Goal: Task Accomplishment & Management: Complete application form

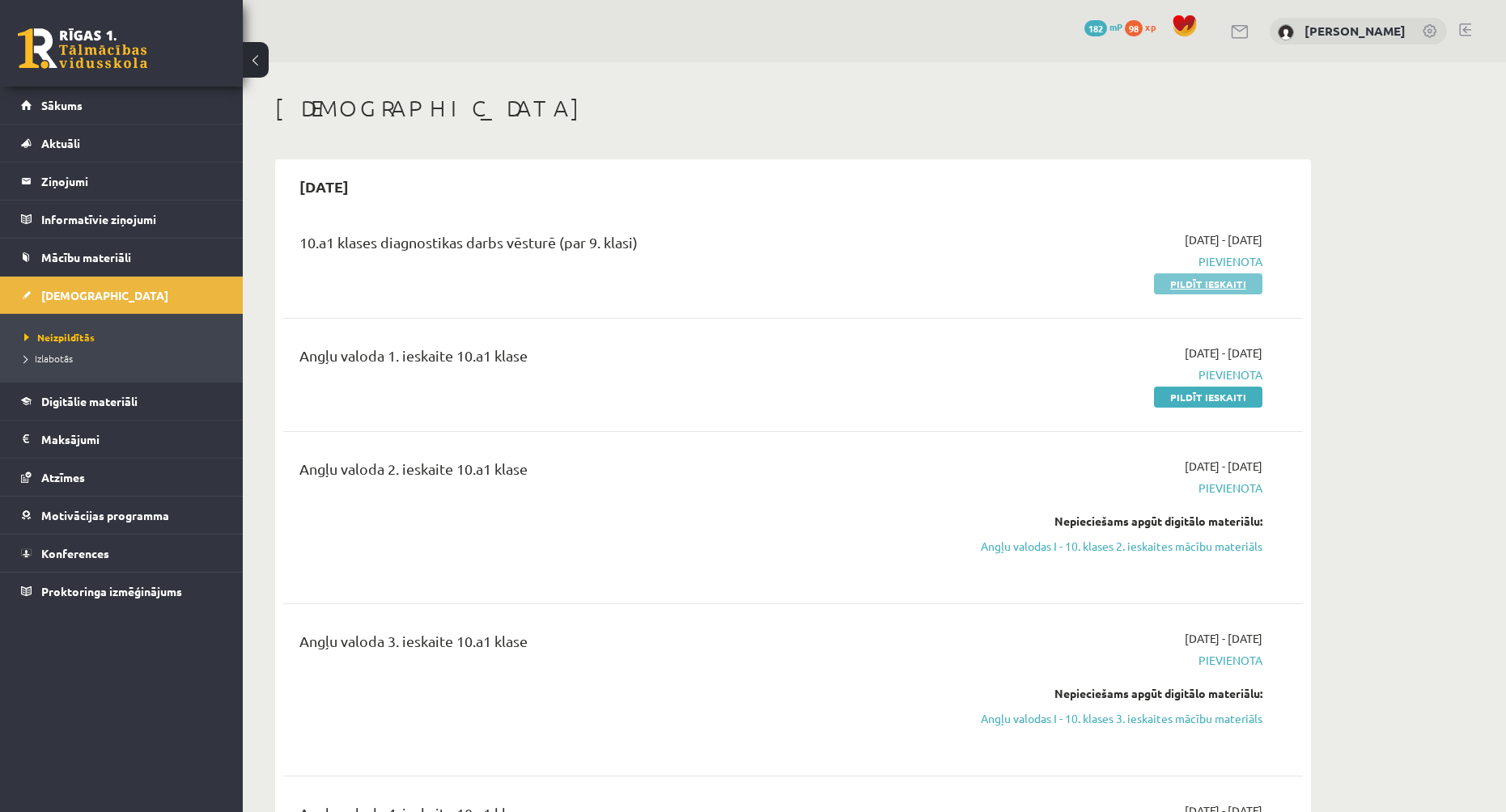
click at [1217, 283] on link "Pildīt ieskaiti" at bounding box center [1207, 283] width 108 height 21
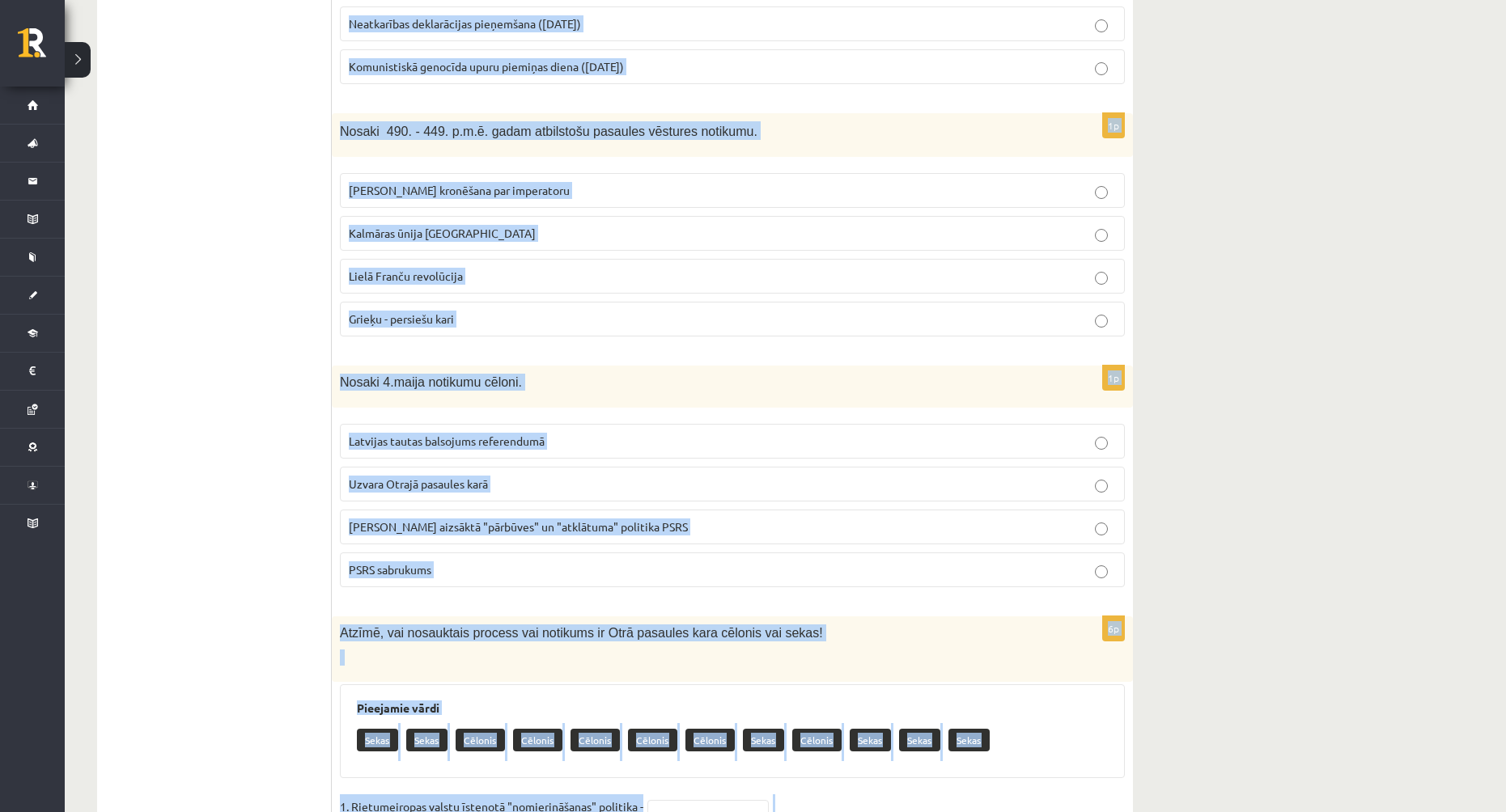
scroll to position [6429, 0]
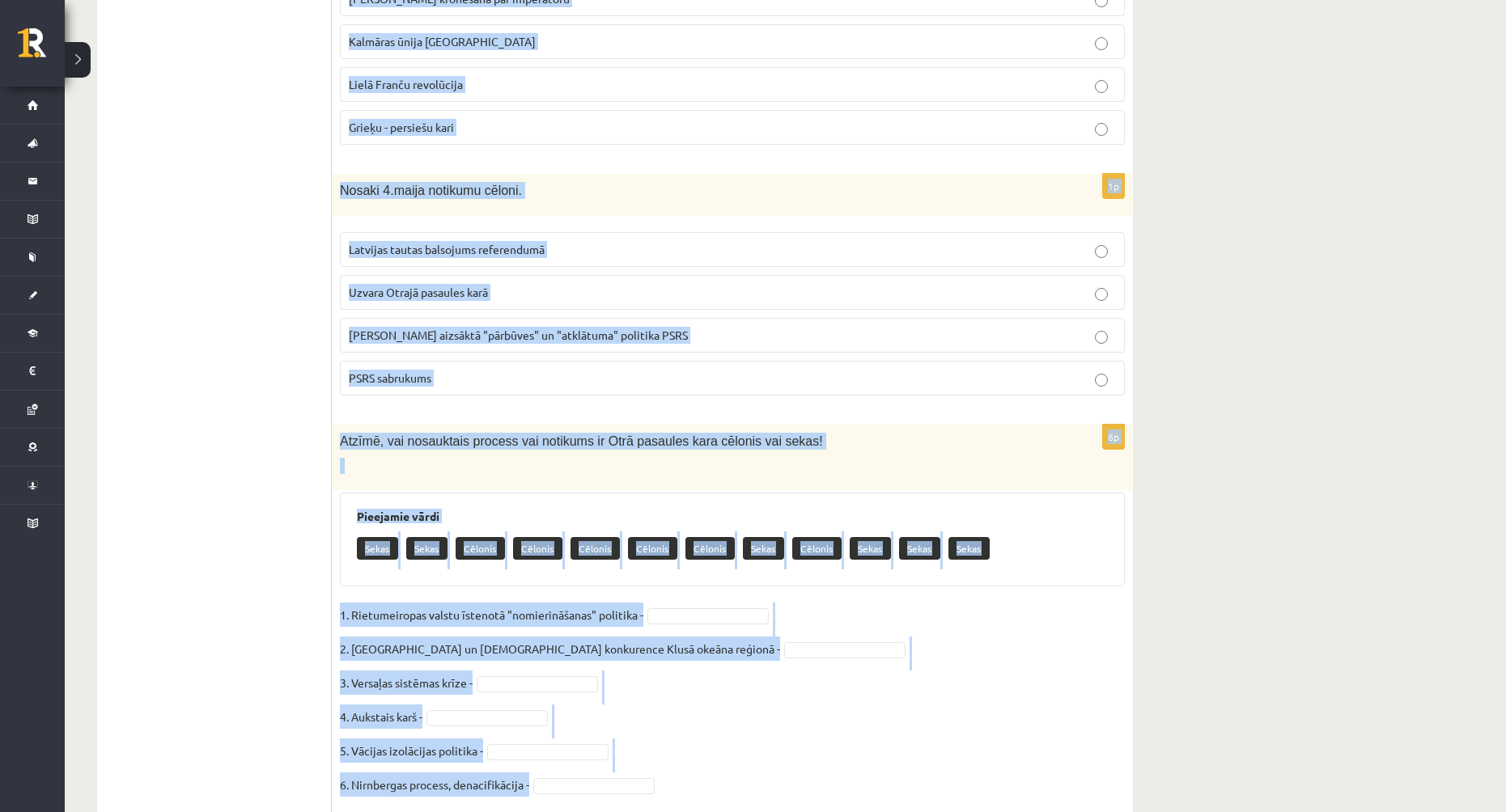
drag, startPoint x: 339, startPoint y: 321, endPoint x: 869, endPoint y: 751, distance: 682.5
copy form "Loremips dolorsit ametconse adipiscing elitse doe tempori utlab. Etdolor magnaa…"
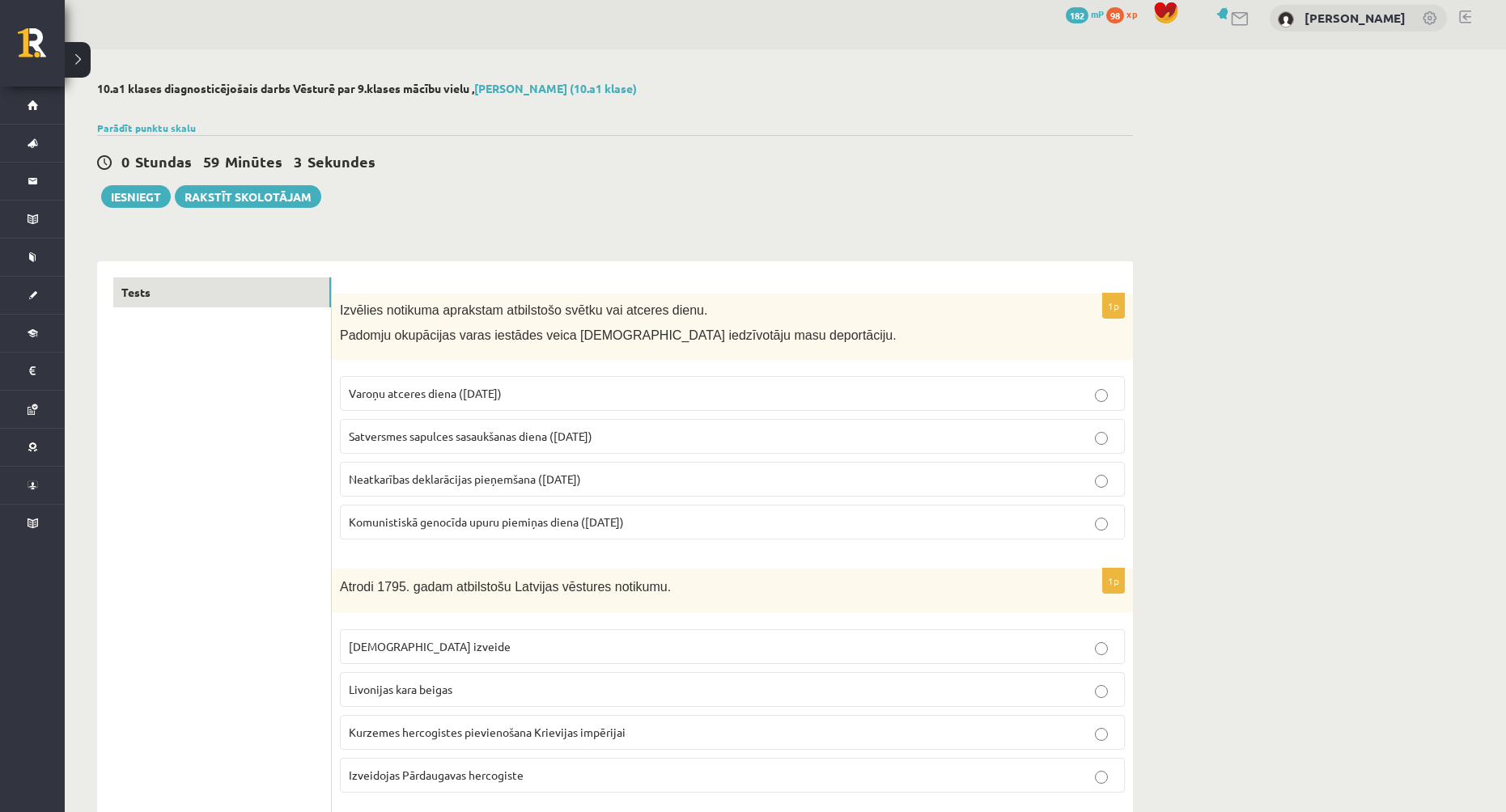
scroll to position [0, 0]
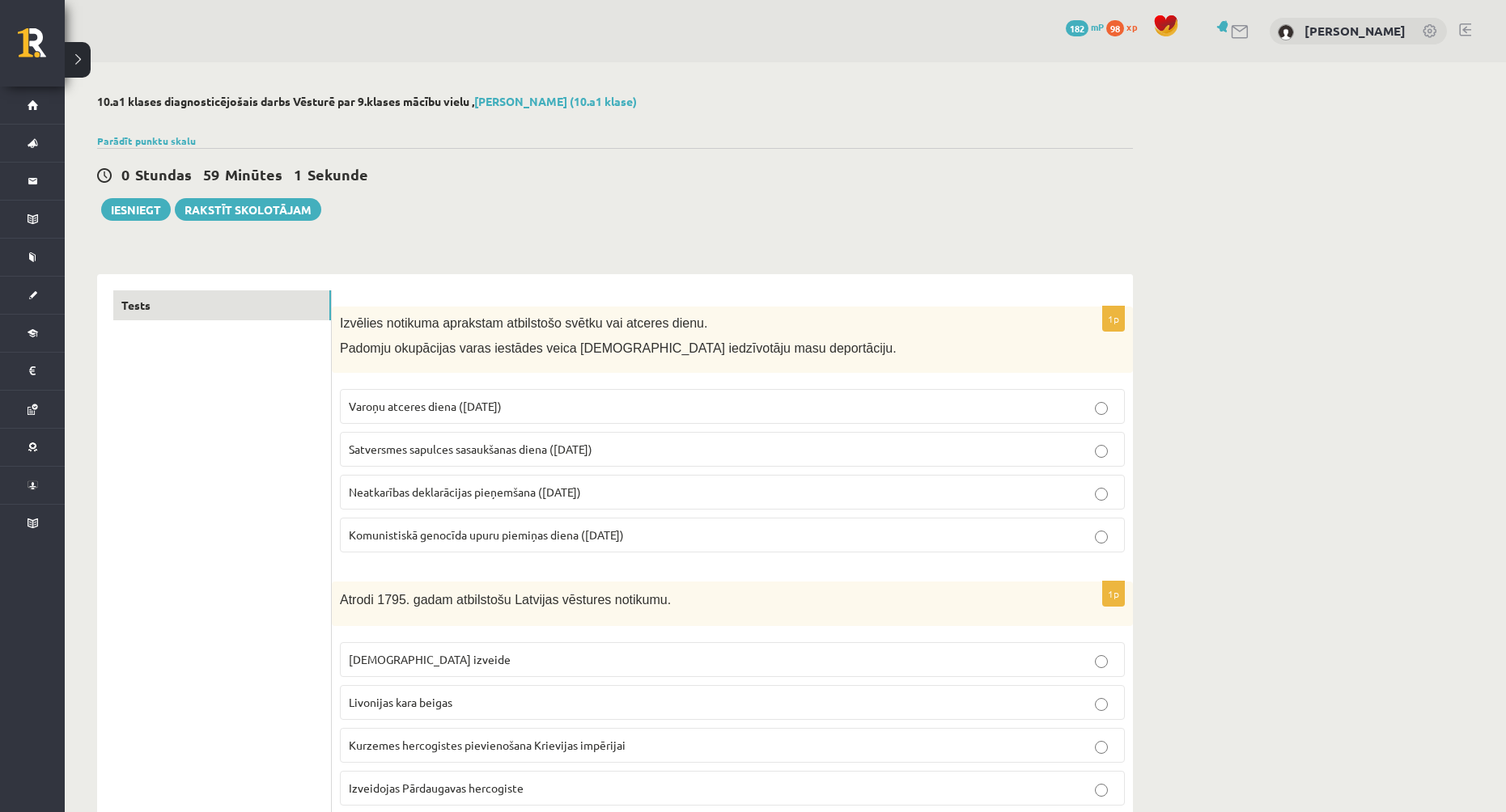
click at [506, 534] on span "Komunistiskā genocīda upuru piemiņas diena ([DATE])" at bounding box center [486, 534] width 275 height 14
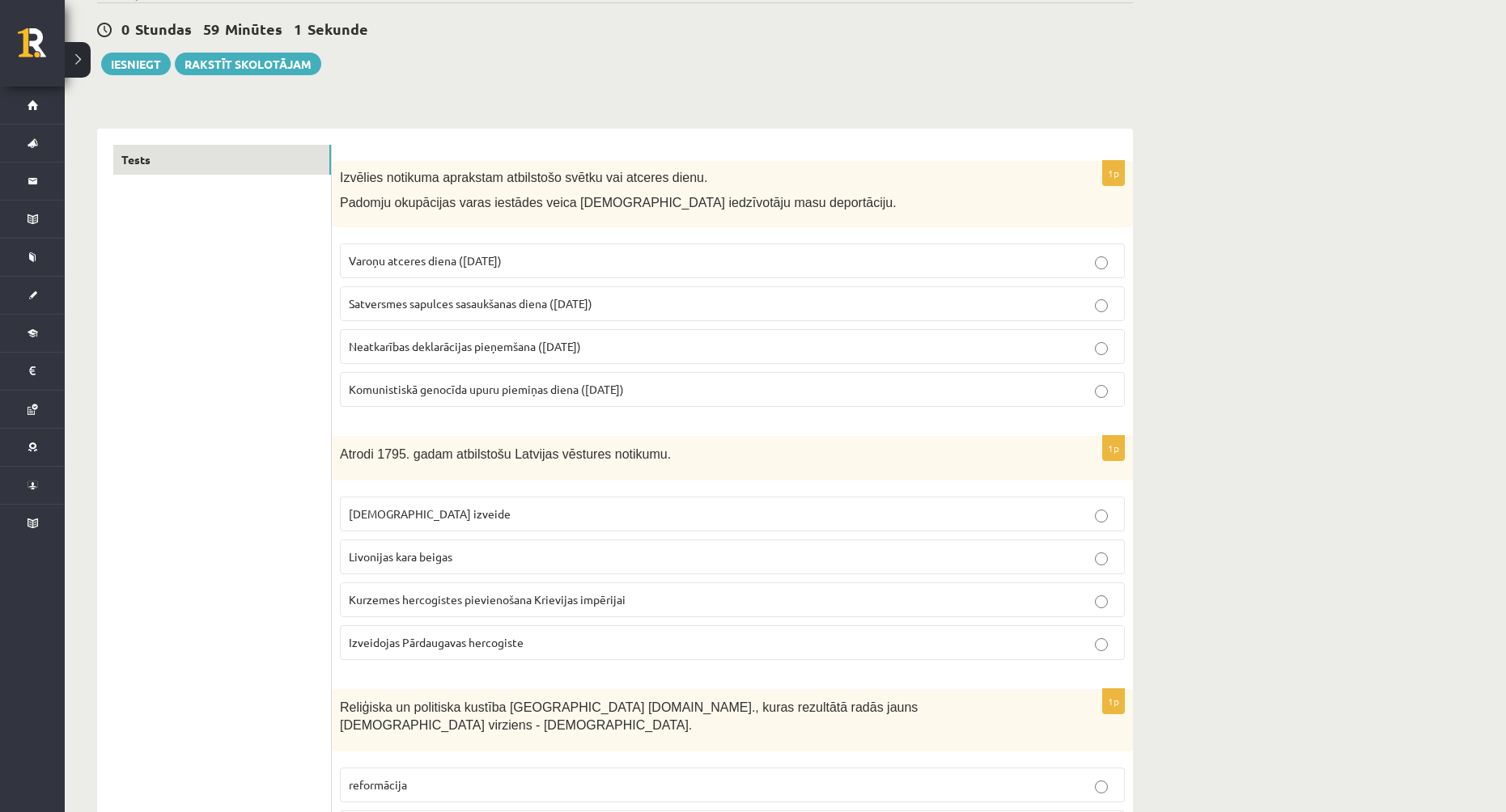
scroll to position [242, 0]
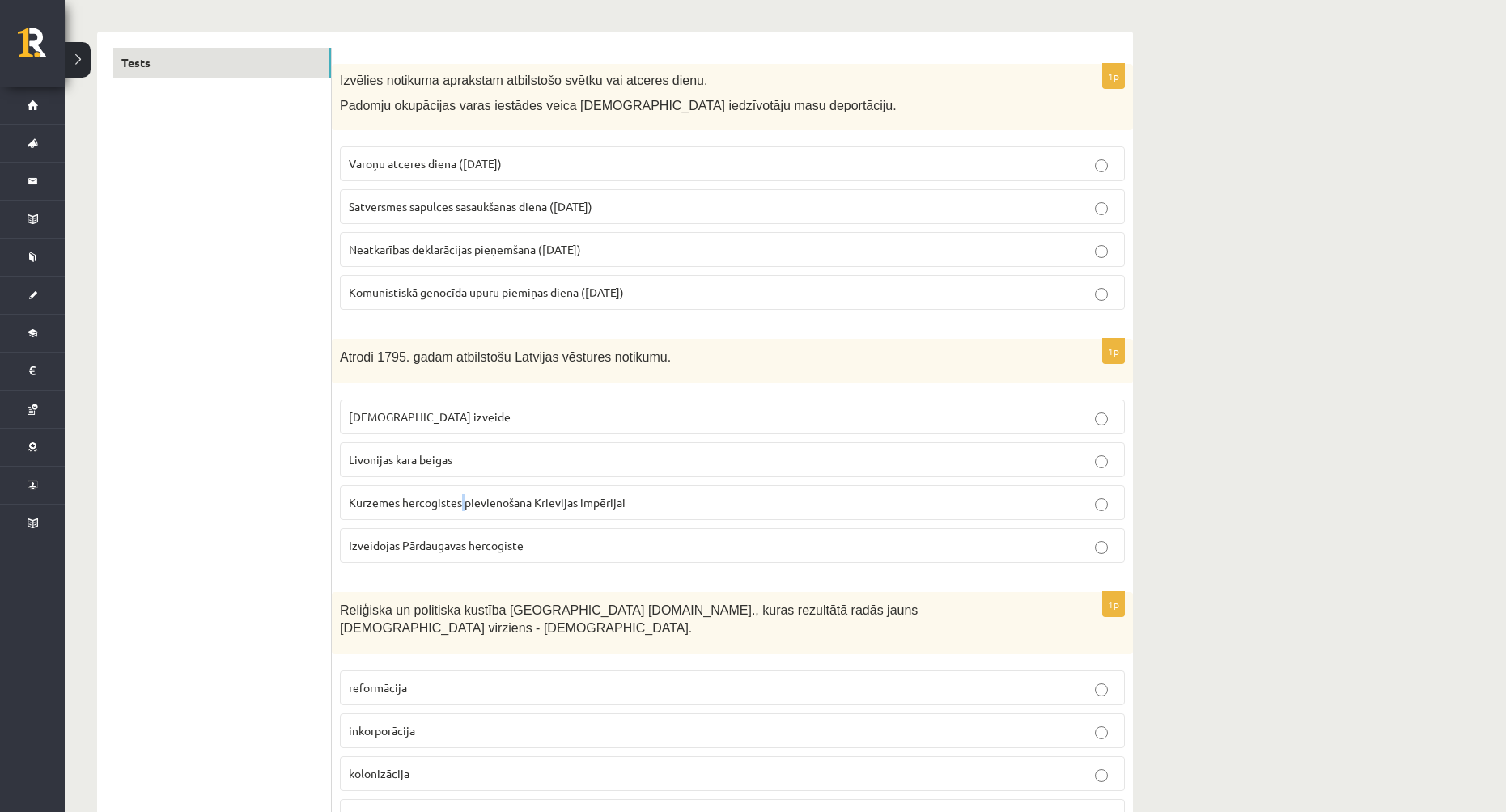
click at [462, 503] on span "Kurzemes hercogistes pievienošana Krievijas impērijai" at bounding box center [487, 502] width 276 height 14
click at [836, 508] on p "Kurzemes hercogistes pievienošana Krievijas impērijai" at bounding box center [732, 502] width 767 height 17
click at [426, 679] on p "reformācija" at bounding box center [732, 687] width 767 height 17
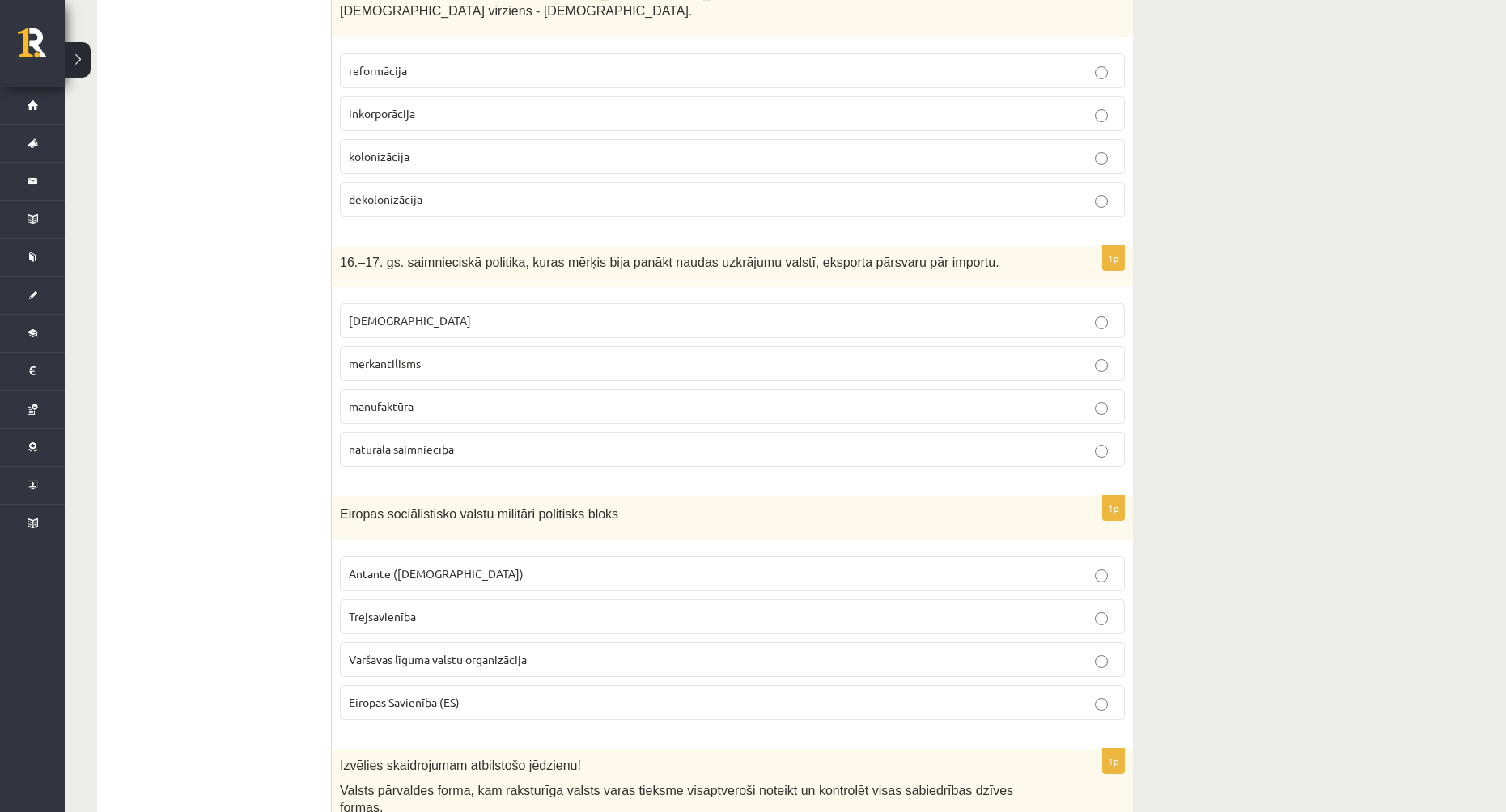
scroll to position [890, 0]
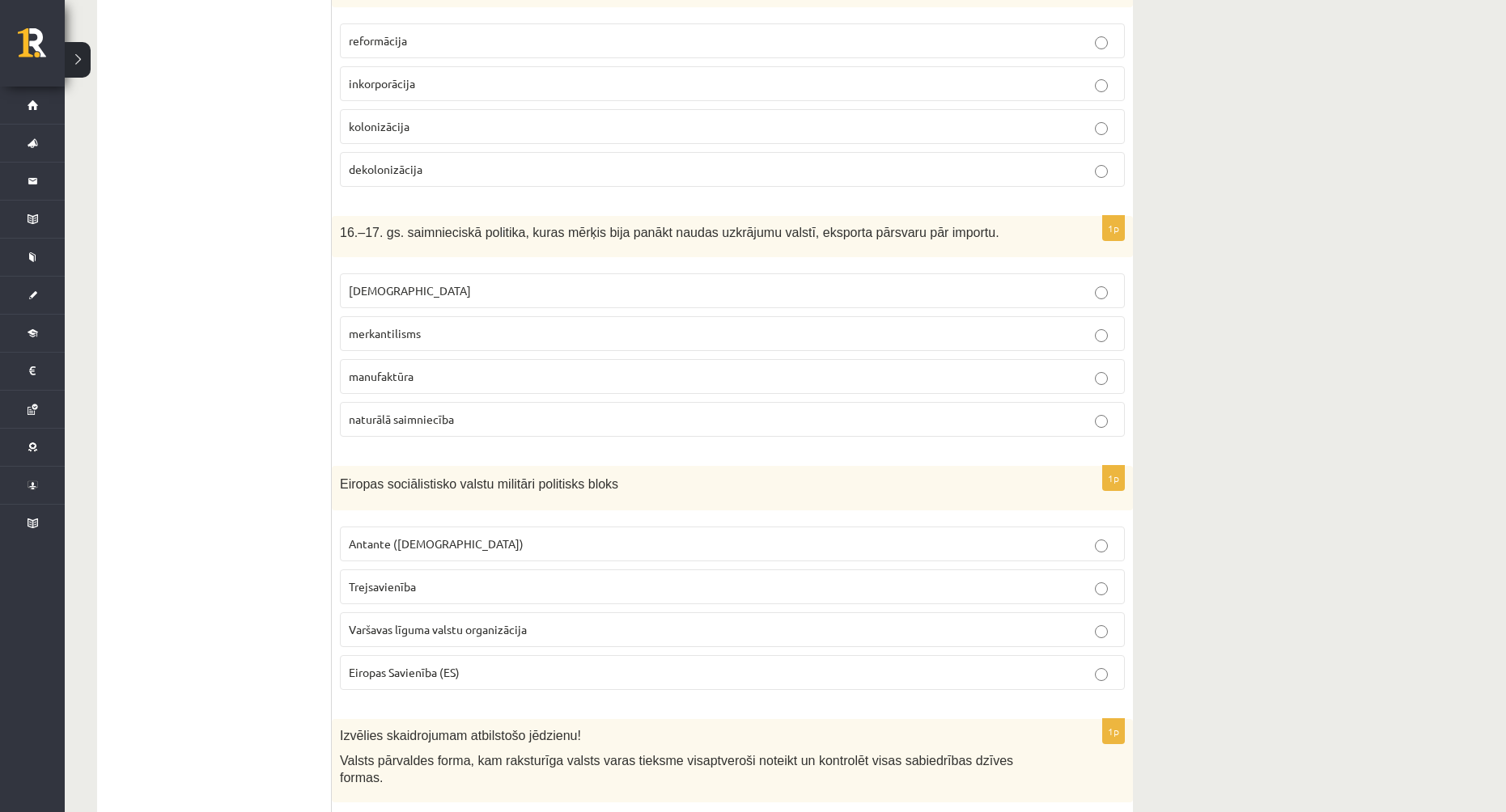
click at [521, 325] on p "merkantilisms" at bounding box center [732, 334] width 767 height 17
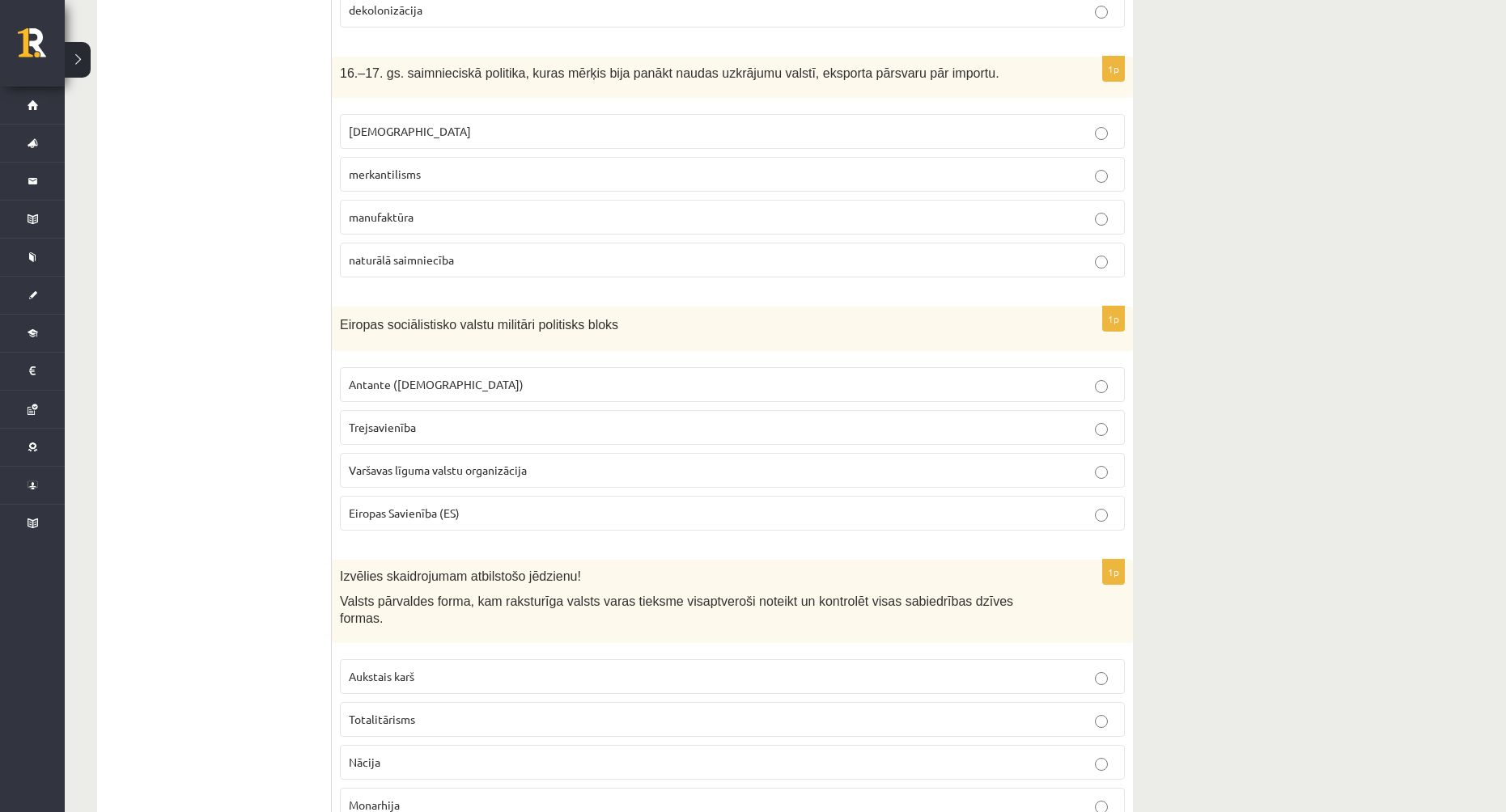
scroll to position [1052, 0]
click at [459, 461] on span "Varšavas līguma valstu organizācija" at bounding box center [438, 467] width 178 height 14
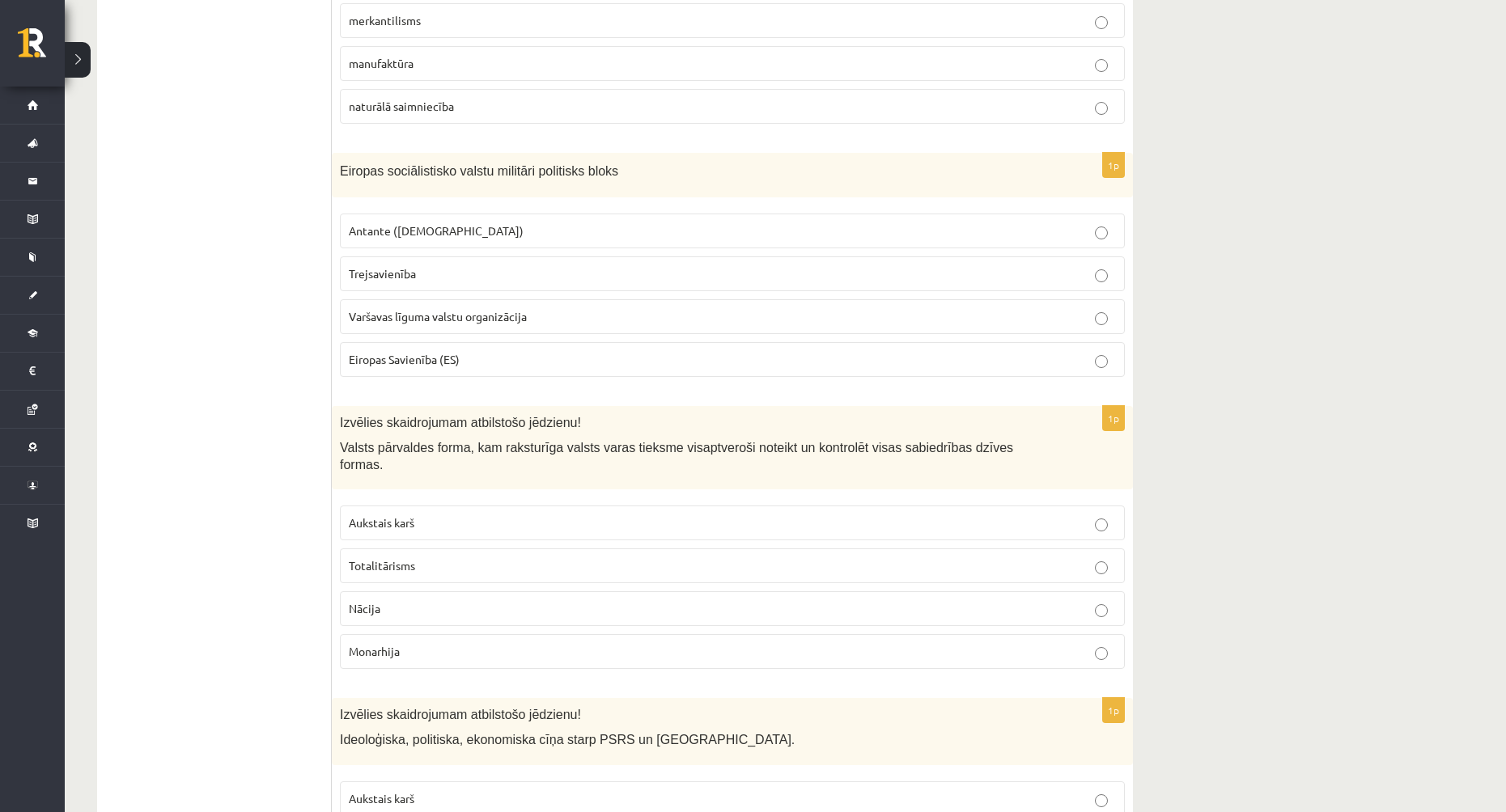
scroll to position [1213, 0]
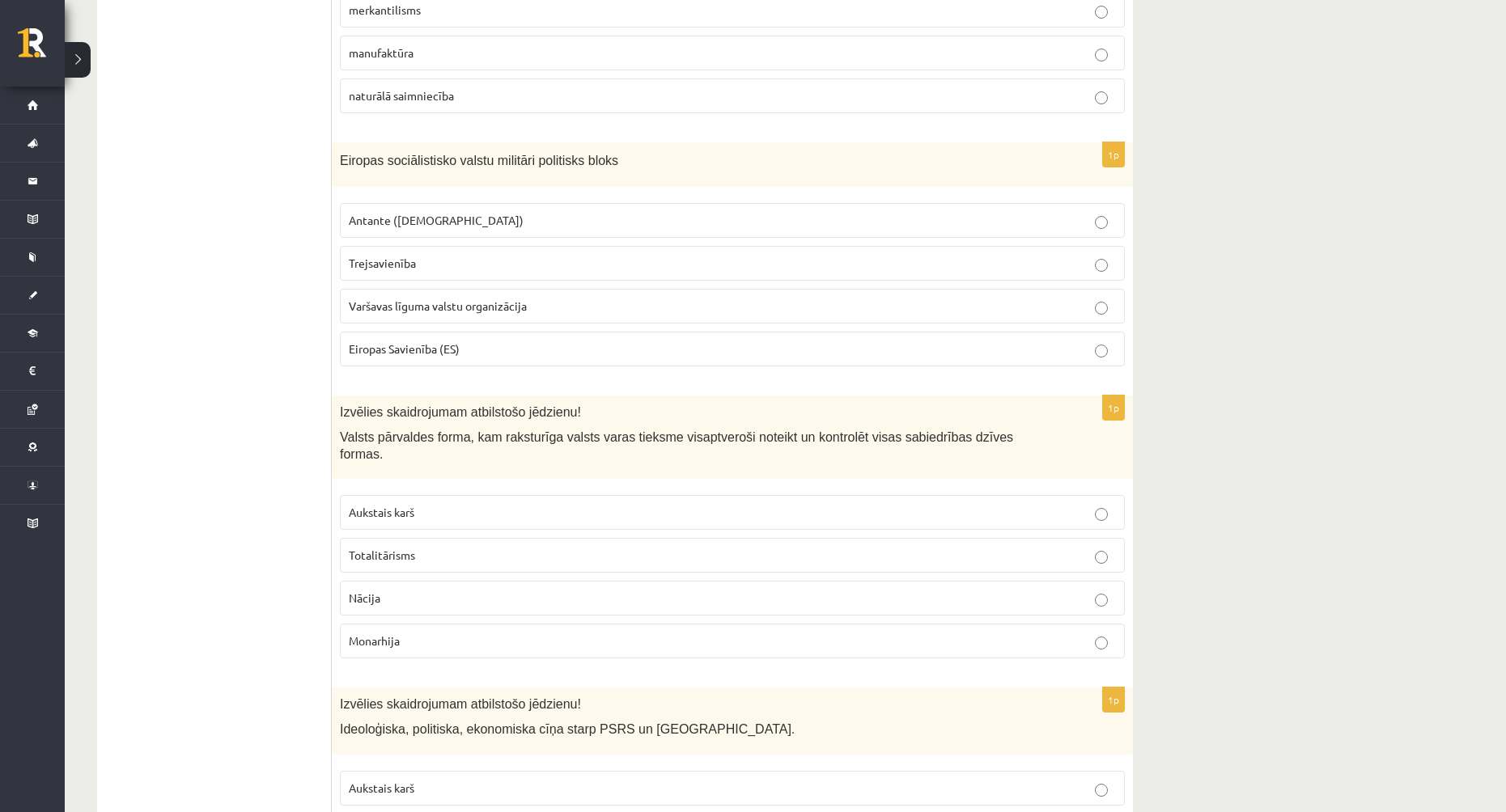
click at [532, 255] on p "Trejsavienība" at bounding box center [732, 264] width 767 height 17
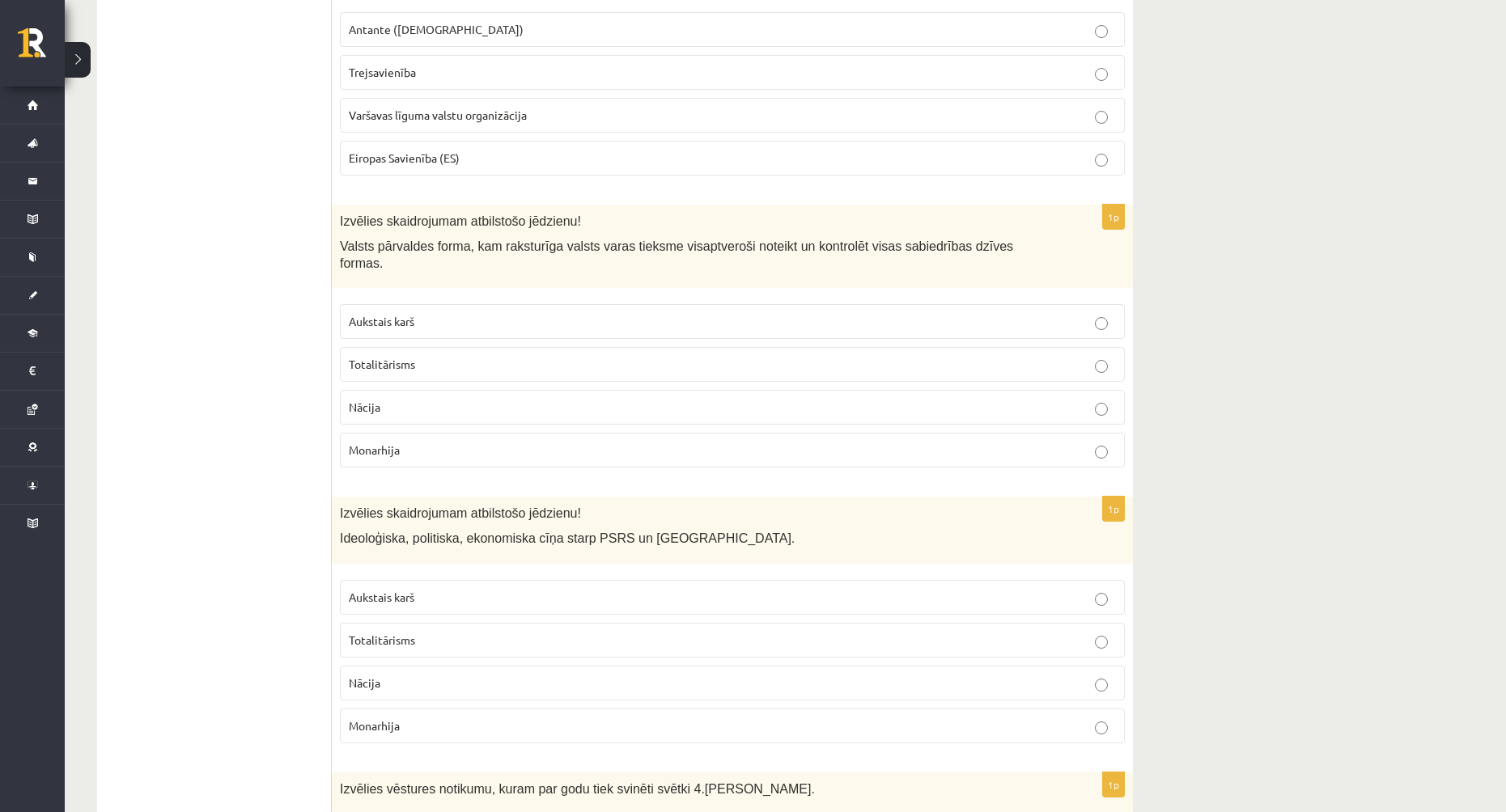
scroll to position [1456, 0]
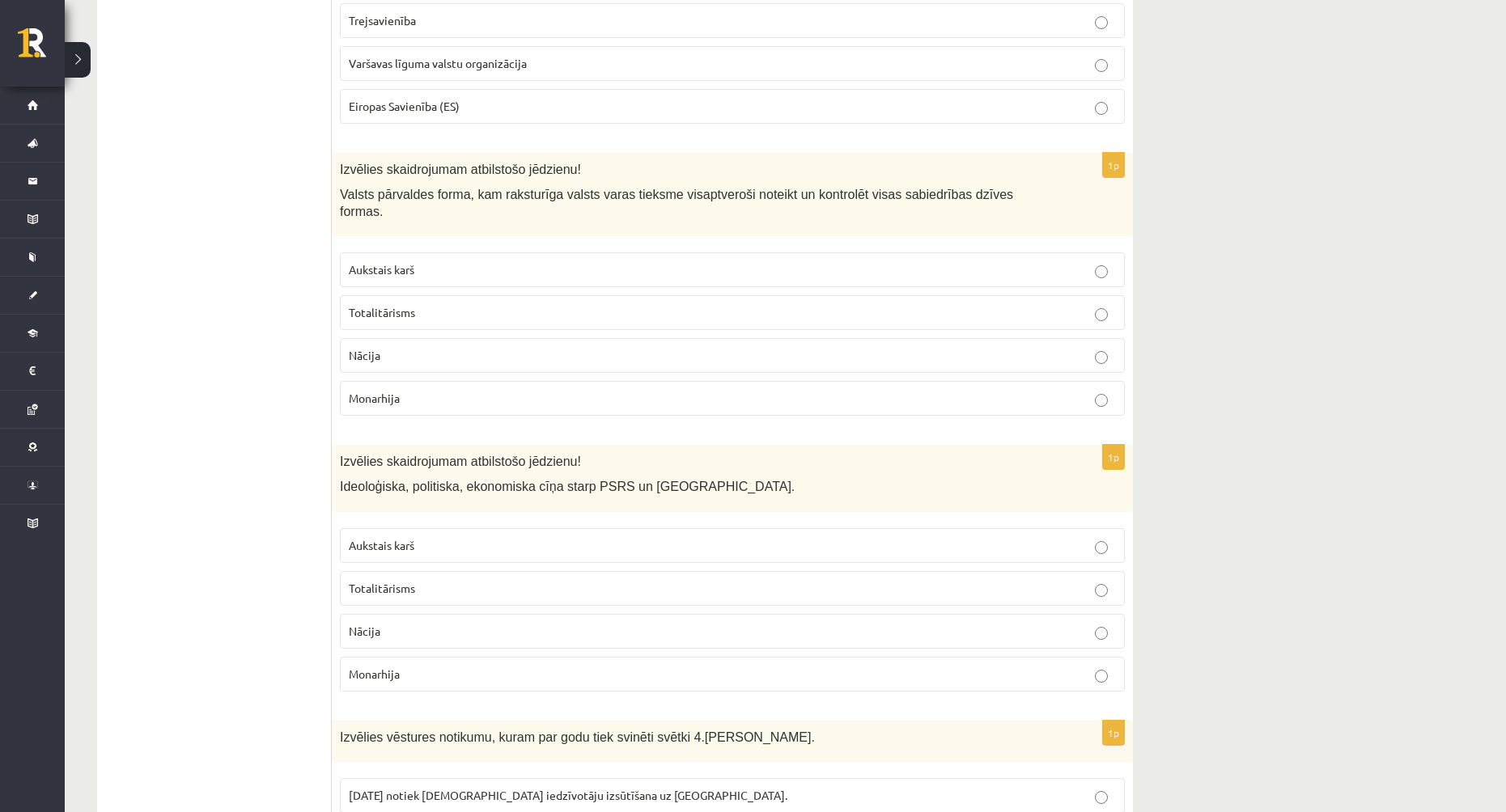
click at [491, 304] on p "Totalitārisms" at bounding box center [732, 313] width 767 height 17
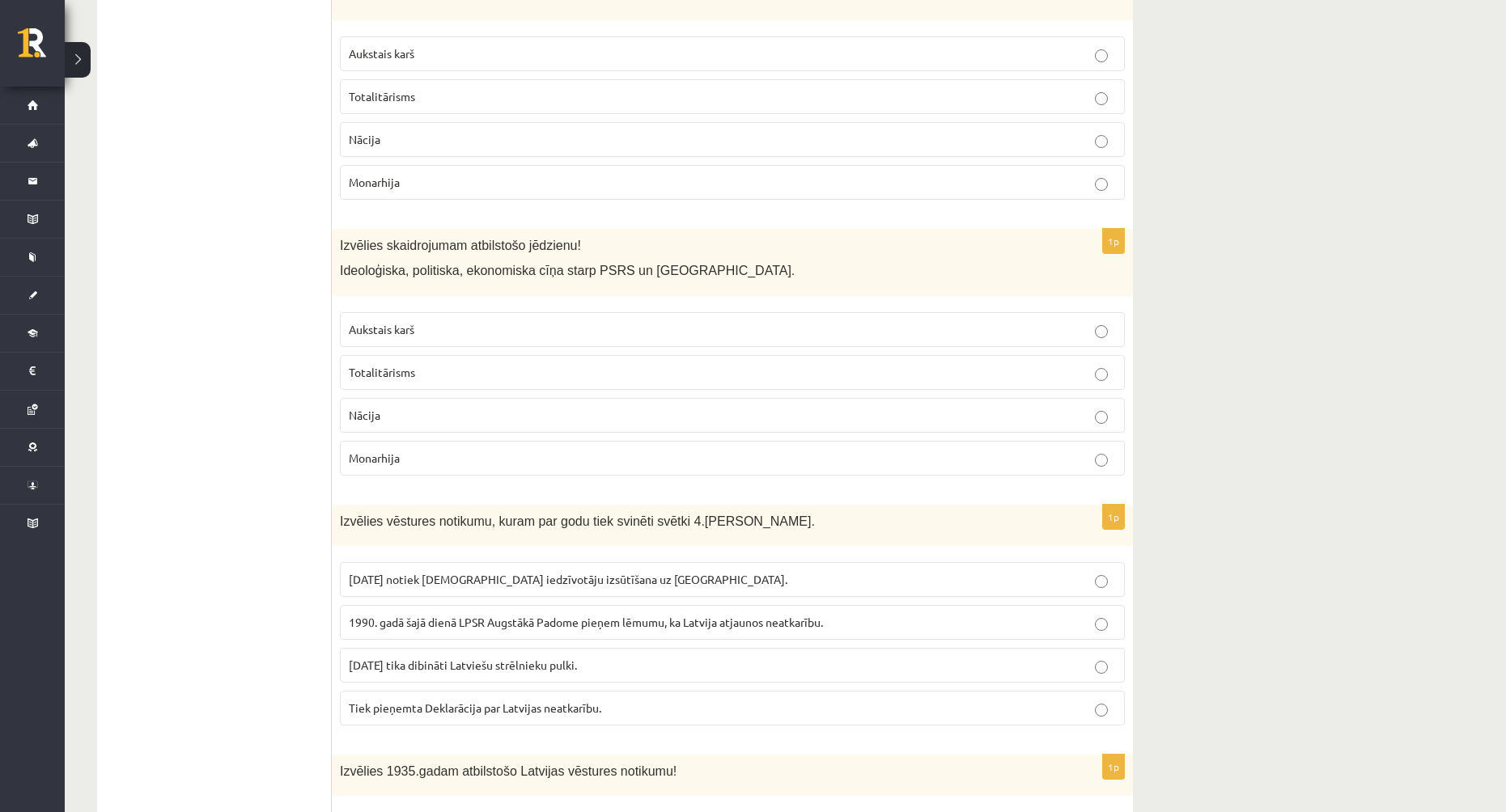
scroll to position [1698, 0]
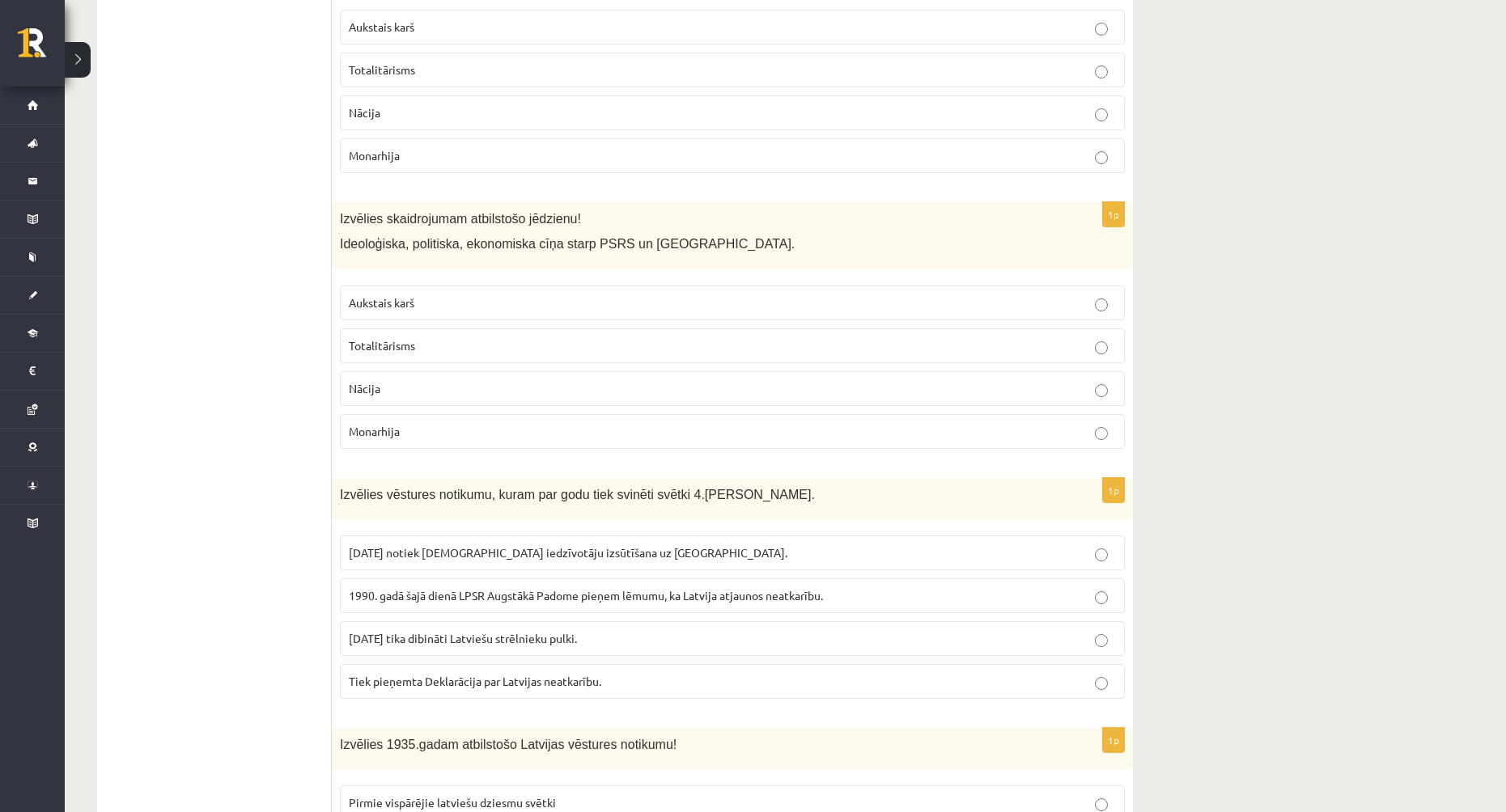
click at [494, 294] on p "Aukstais karš" at bounding box center [732, 303] width 767 height 17
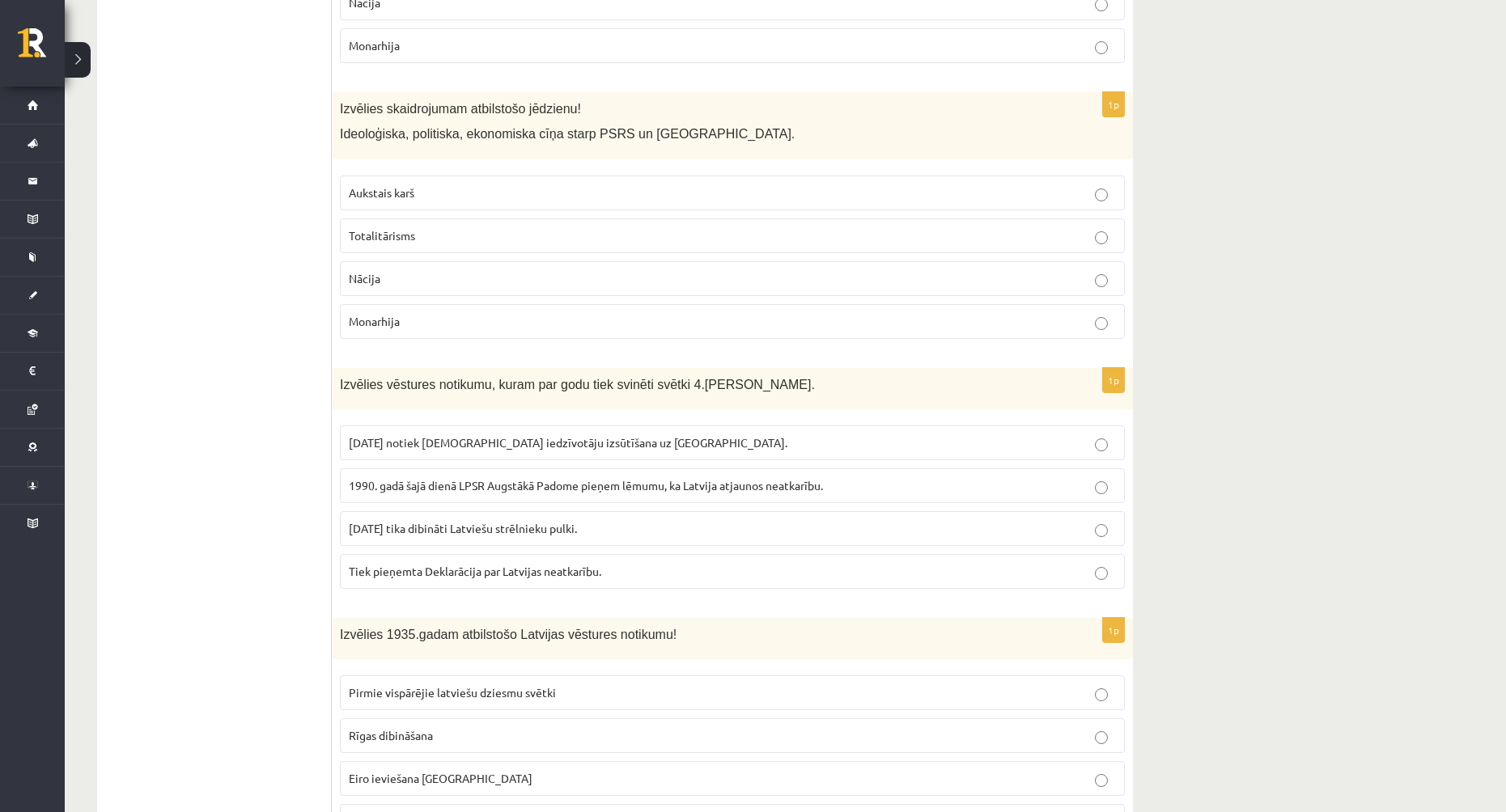
scroll to position [1860, 0]
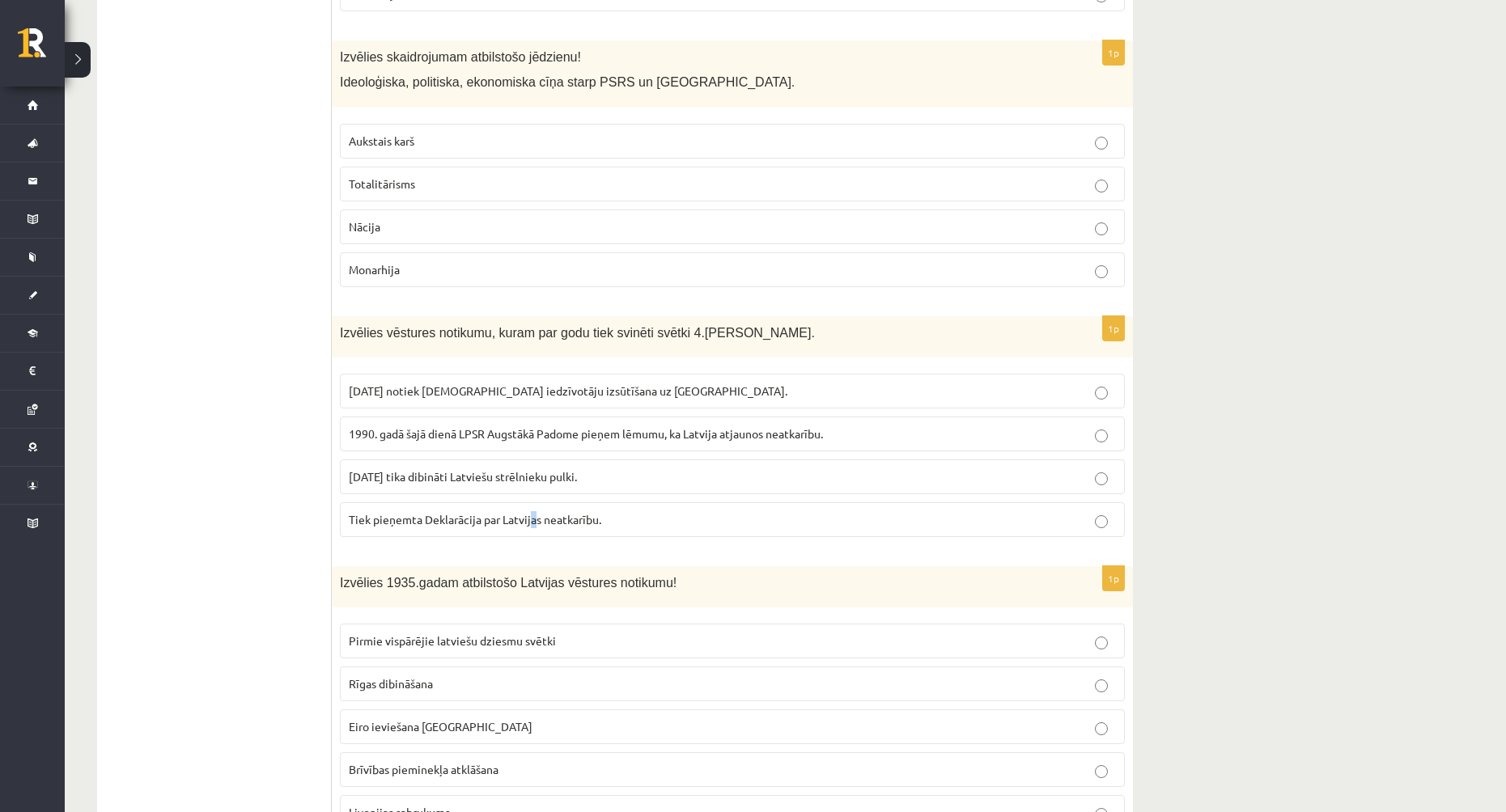
click at [535, 512] on span "Tiek pieņemta Deklarācija par Latvijas neatkarību." at bounding box center [475, 519] width 253 height 14
click at [616, 511] on p "Tiek pieņemta Deklarācija par Latvijas neatkarību." at bounding box center [732, 519] width 767 height 17
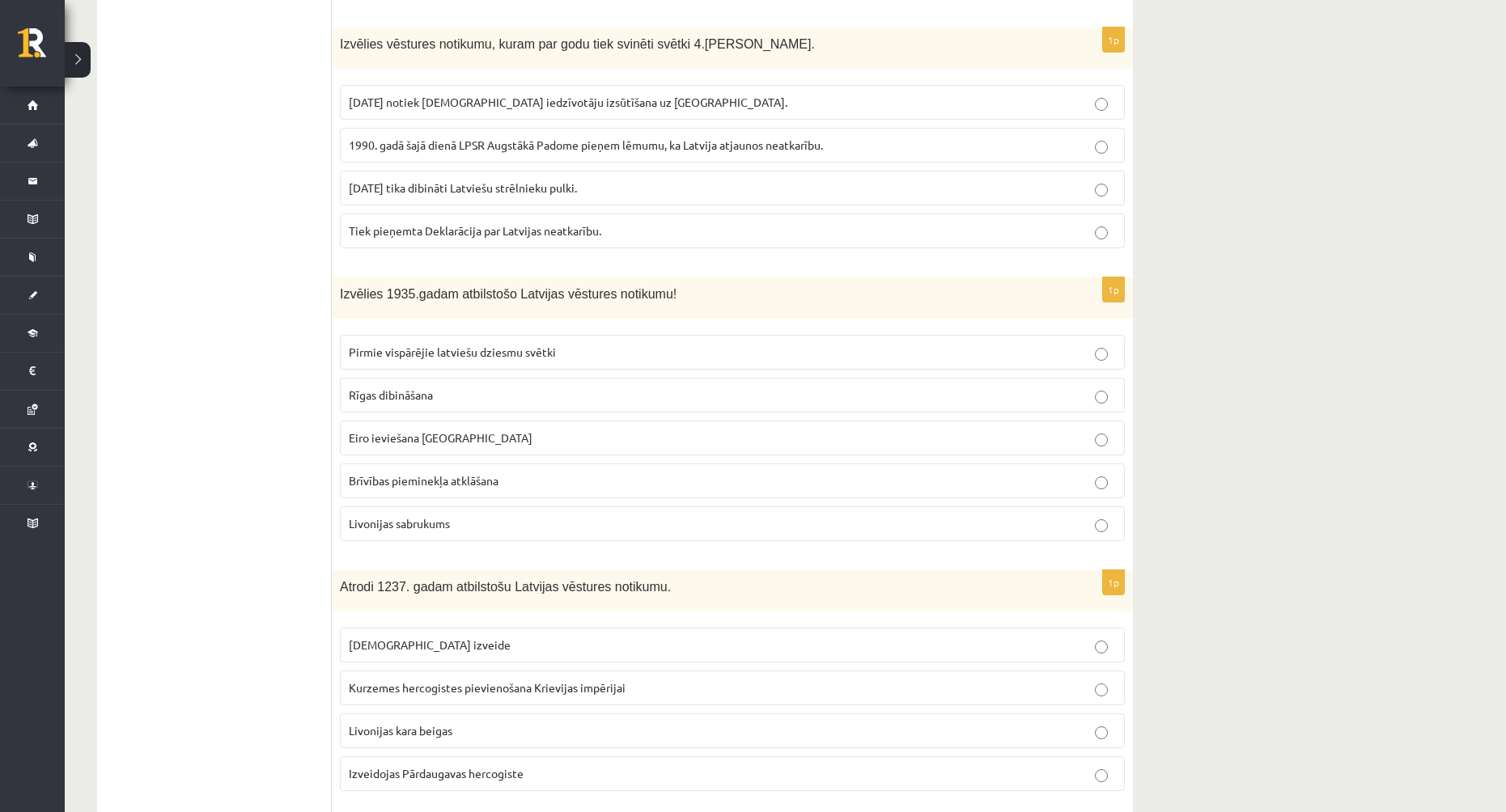
scroll to position [2265, 0]
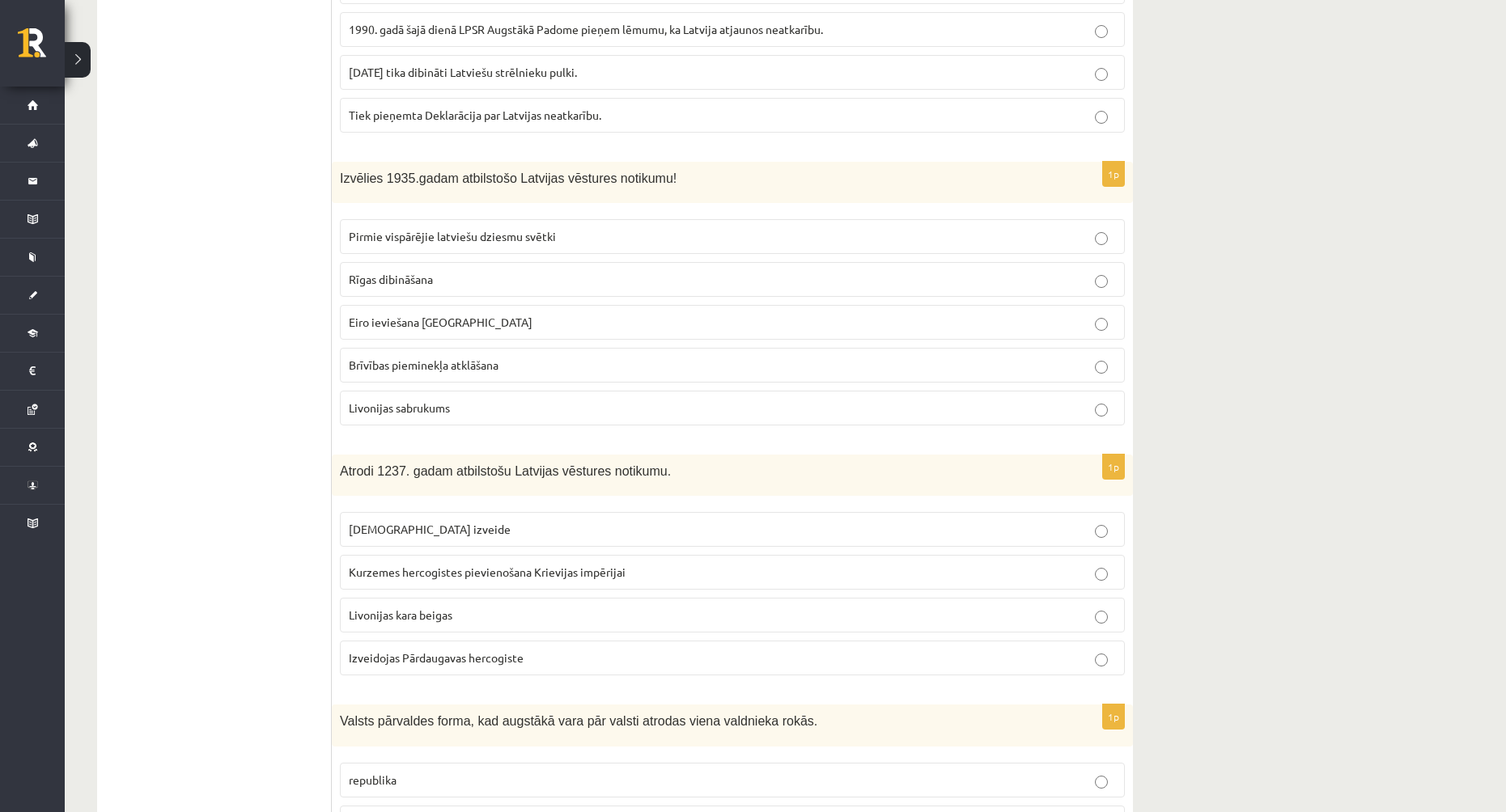
click at [536, 357] on p "Brīvības pieminekļa atklāšana" at bounding box center [732, 365] width 767 height 17
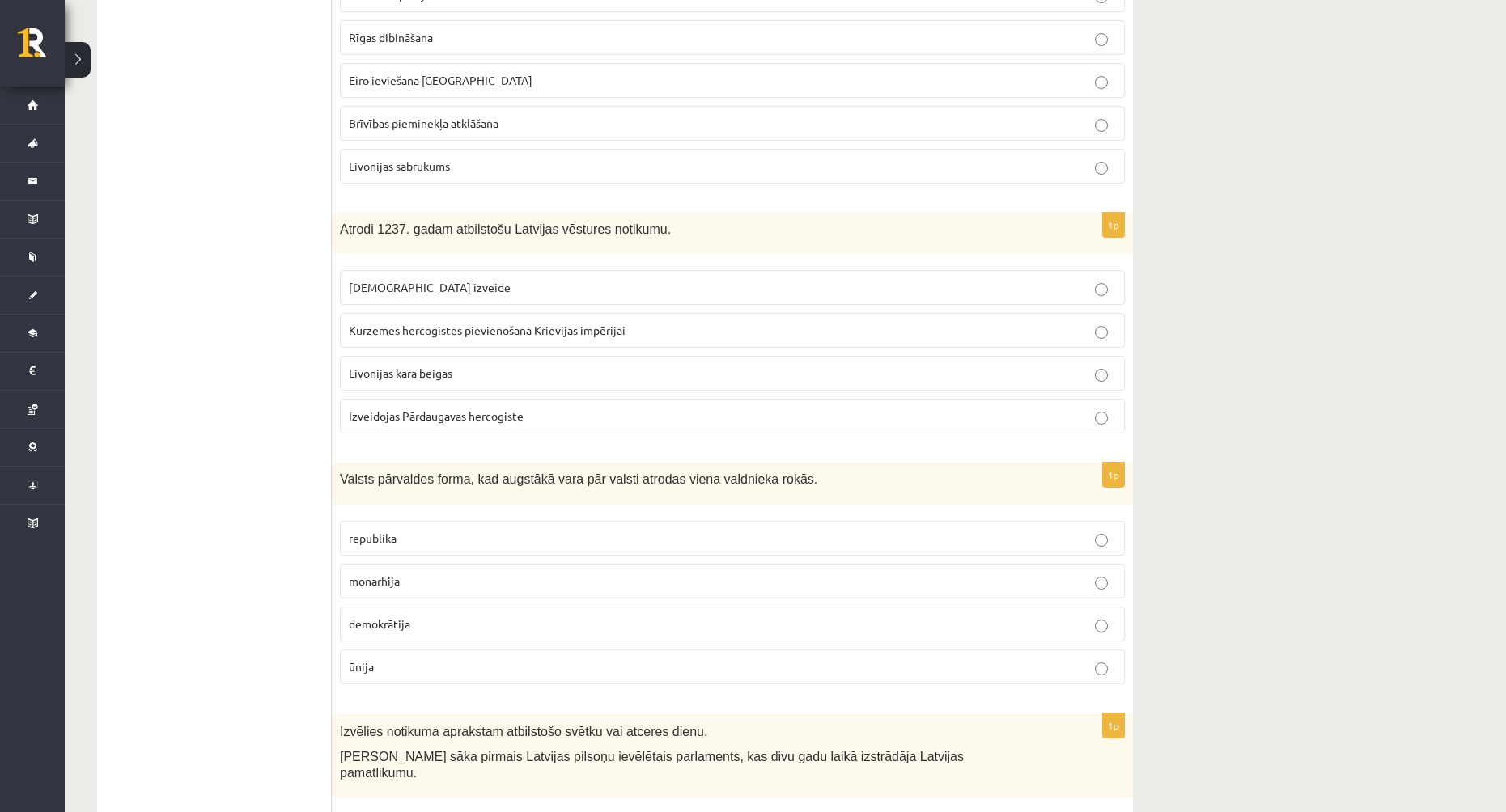
scroll to position [2507, 0]
click at [556, 278] on p "[DEMOGRAPHIC_DATA] izveide" at bounding box center [732, 287] width 767 height 17
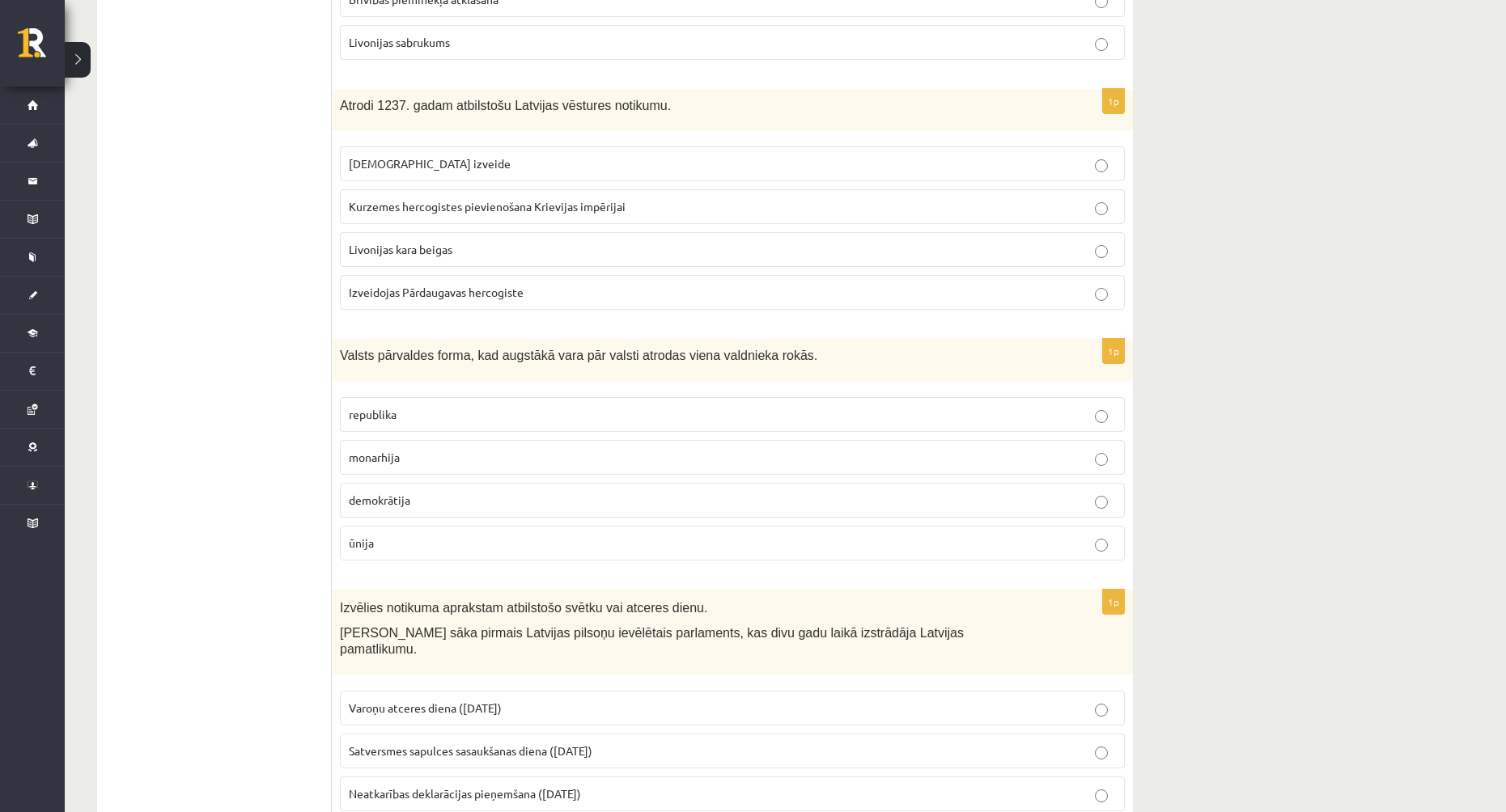
scroll to position [2669, 0]
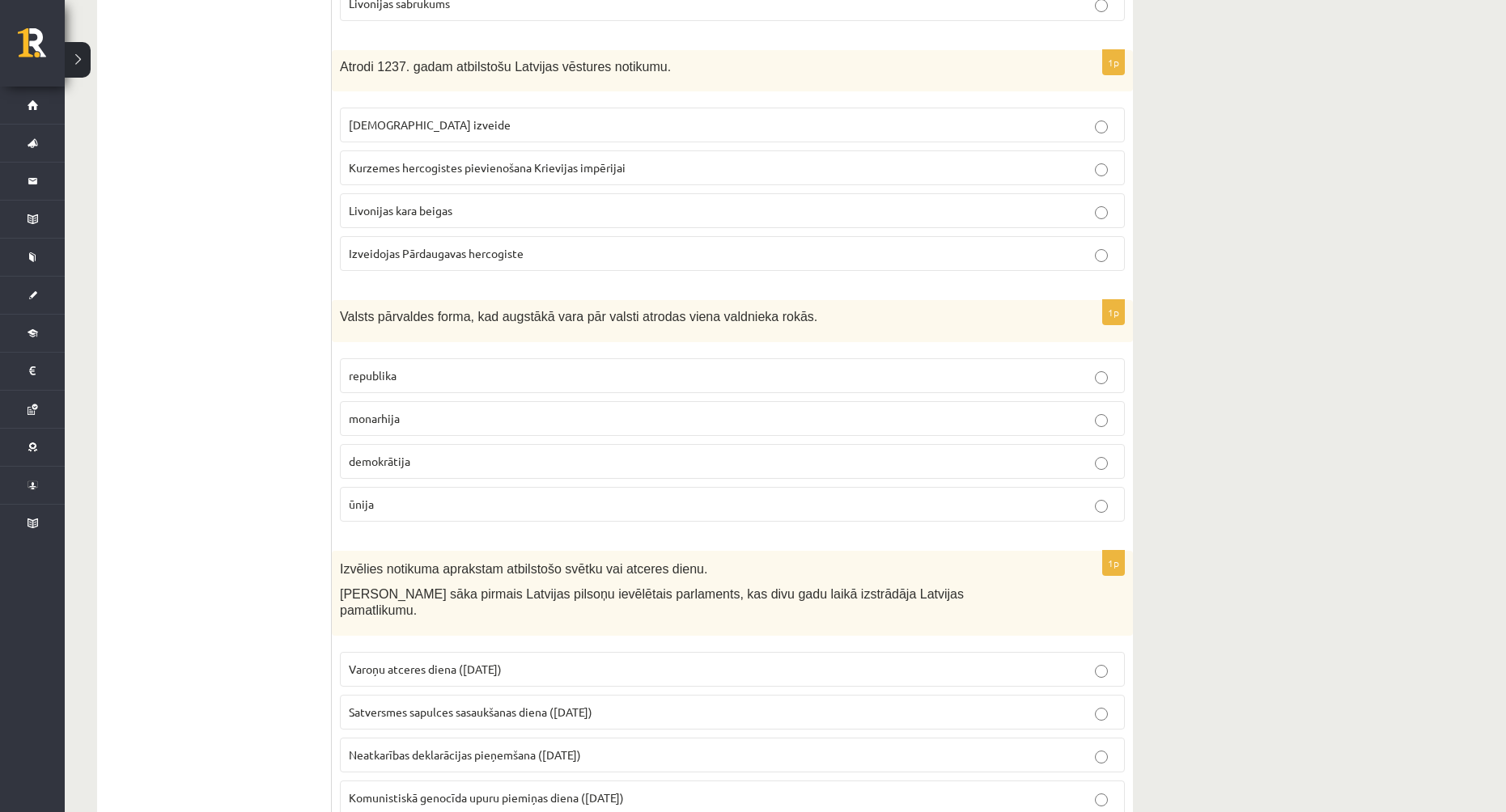
click at [494, 410] on p "monarhija" at bounding box center [732, 419] width 767 height 17
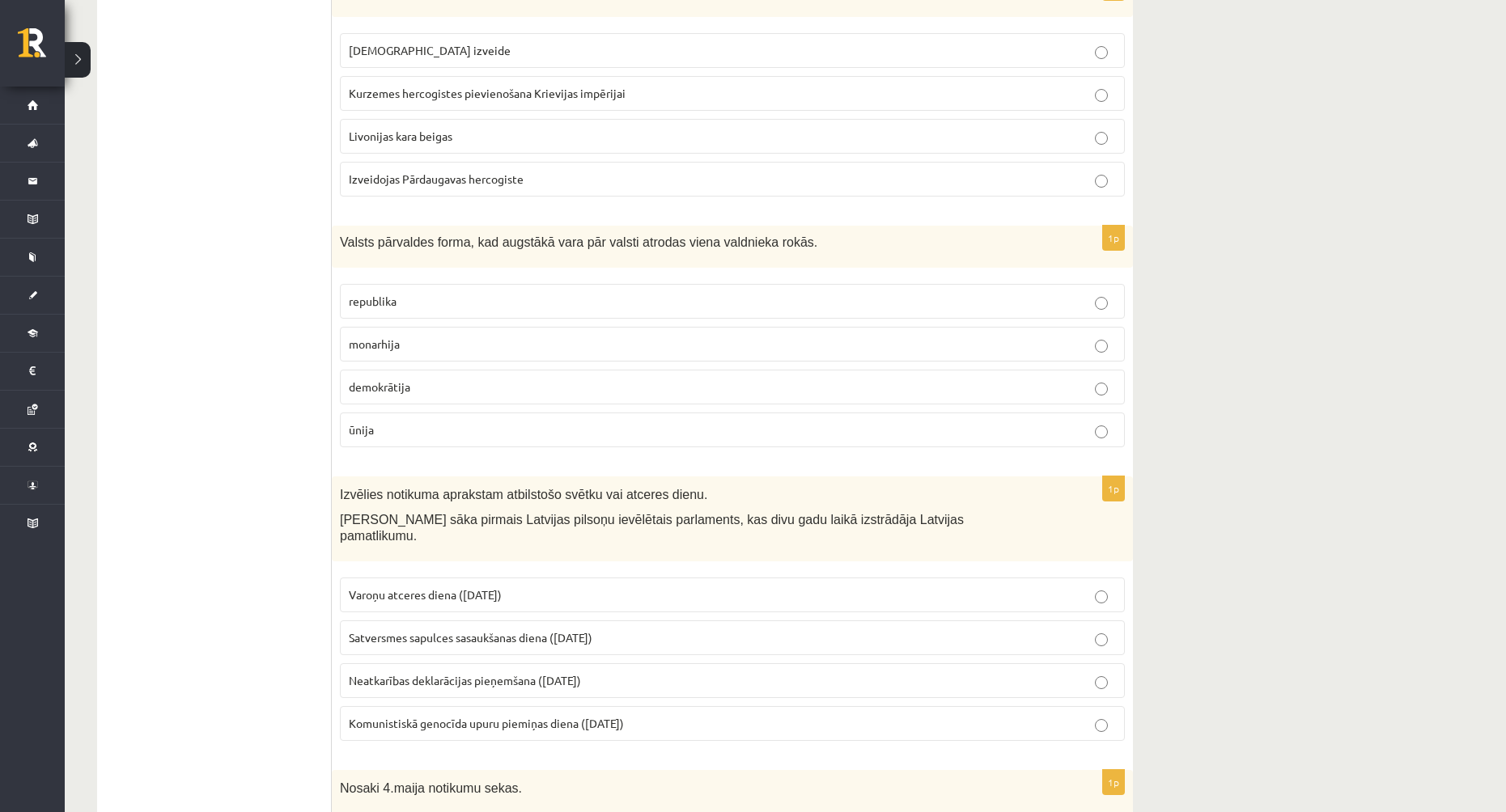
scroll to position [2750, 0]
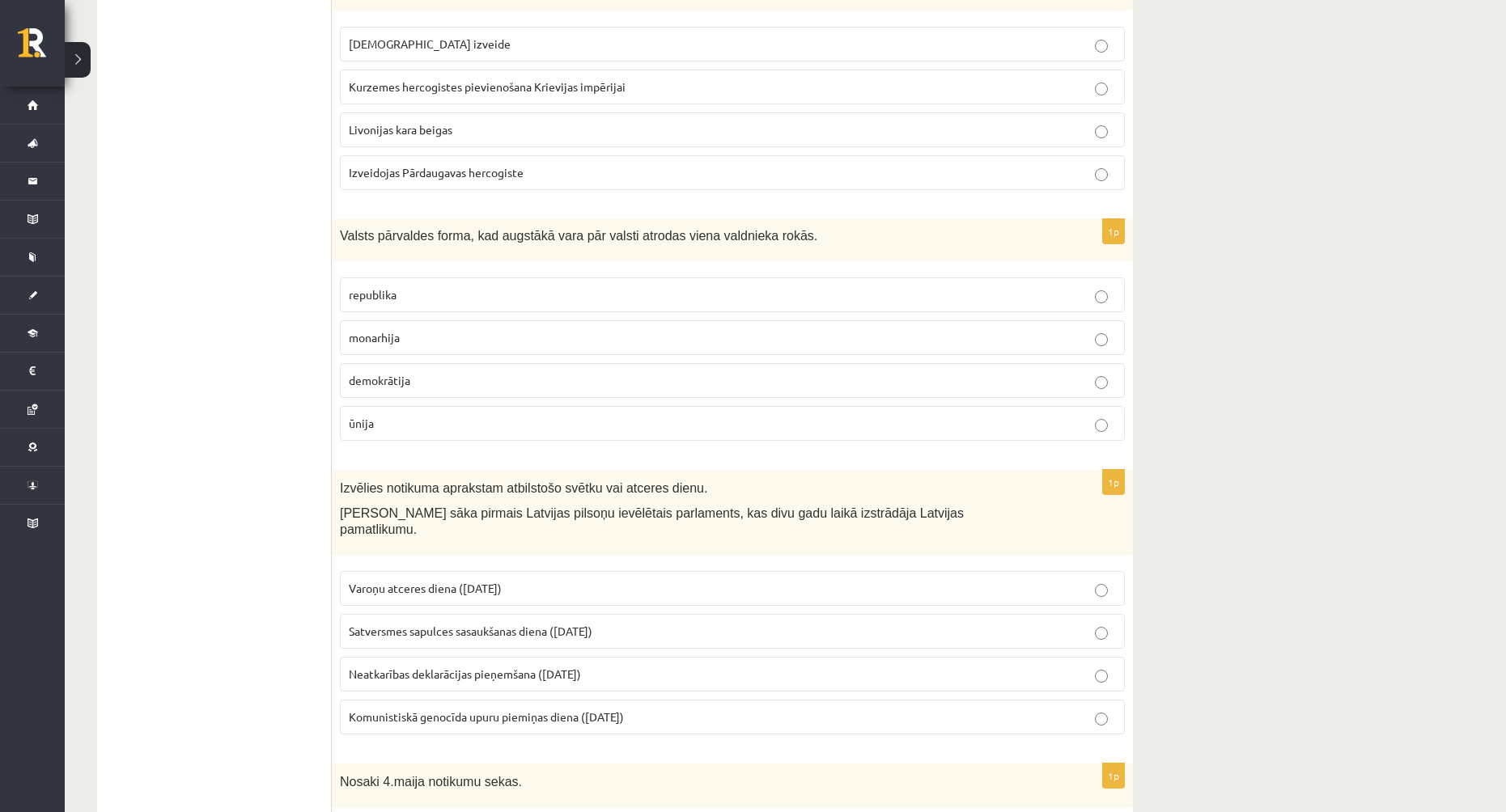
click at [502, 415] on p "ūnija" at bounding box center [732, 423] width 767 height 17
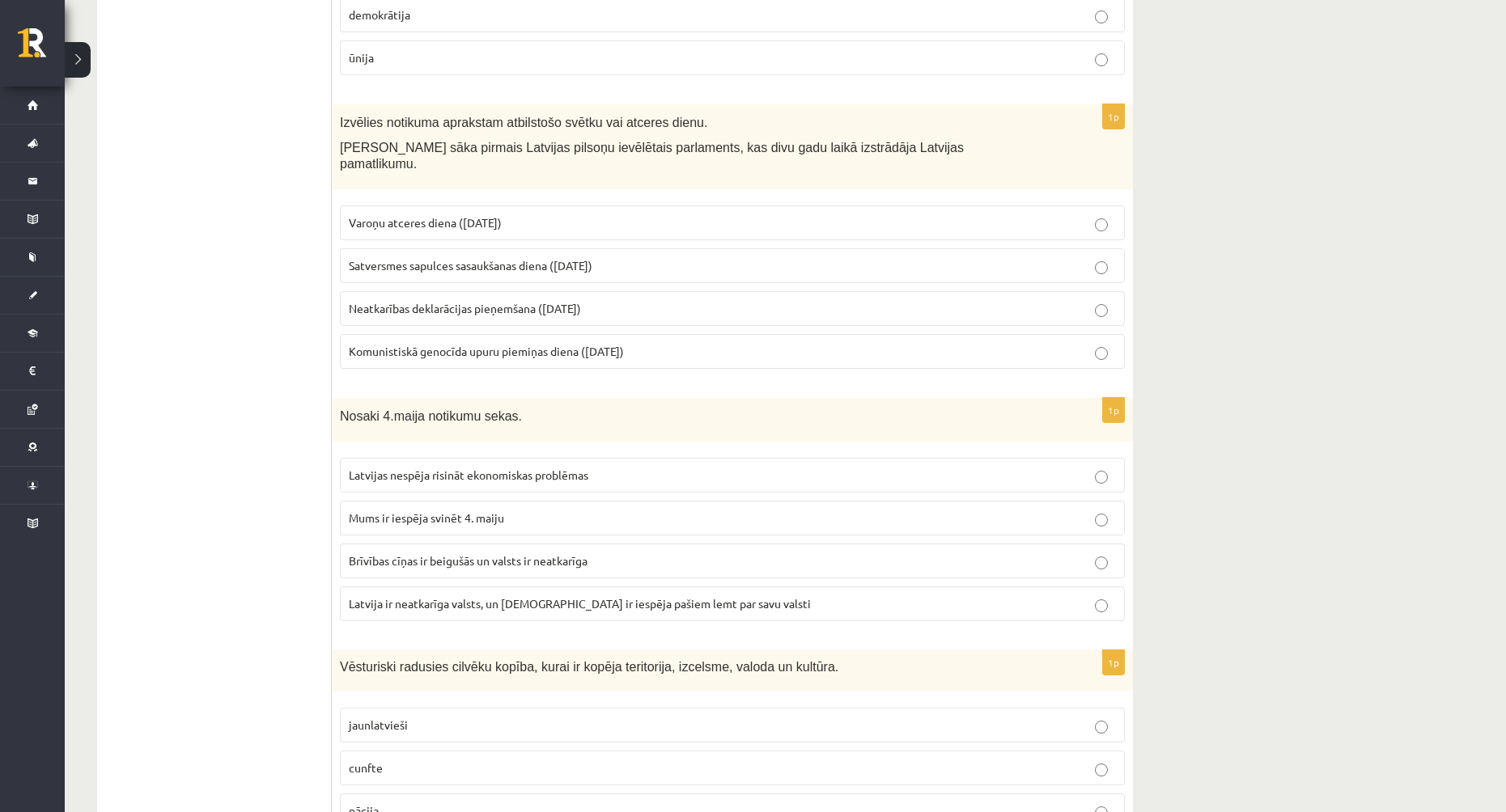
scroll to position [3073, 0]
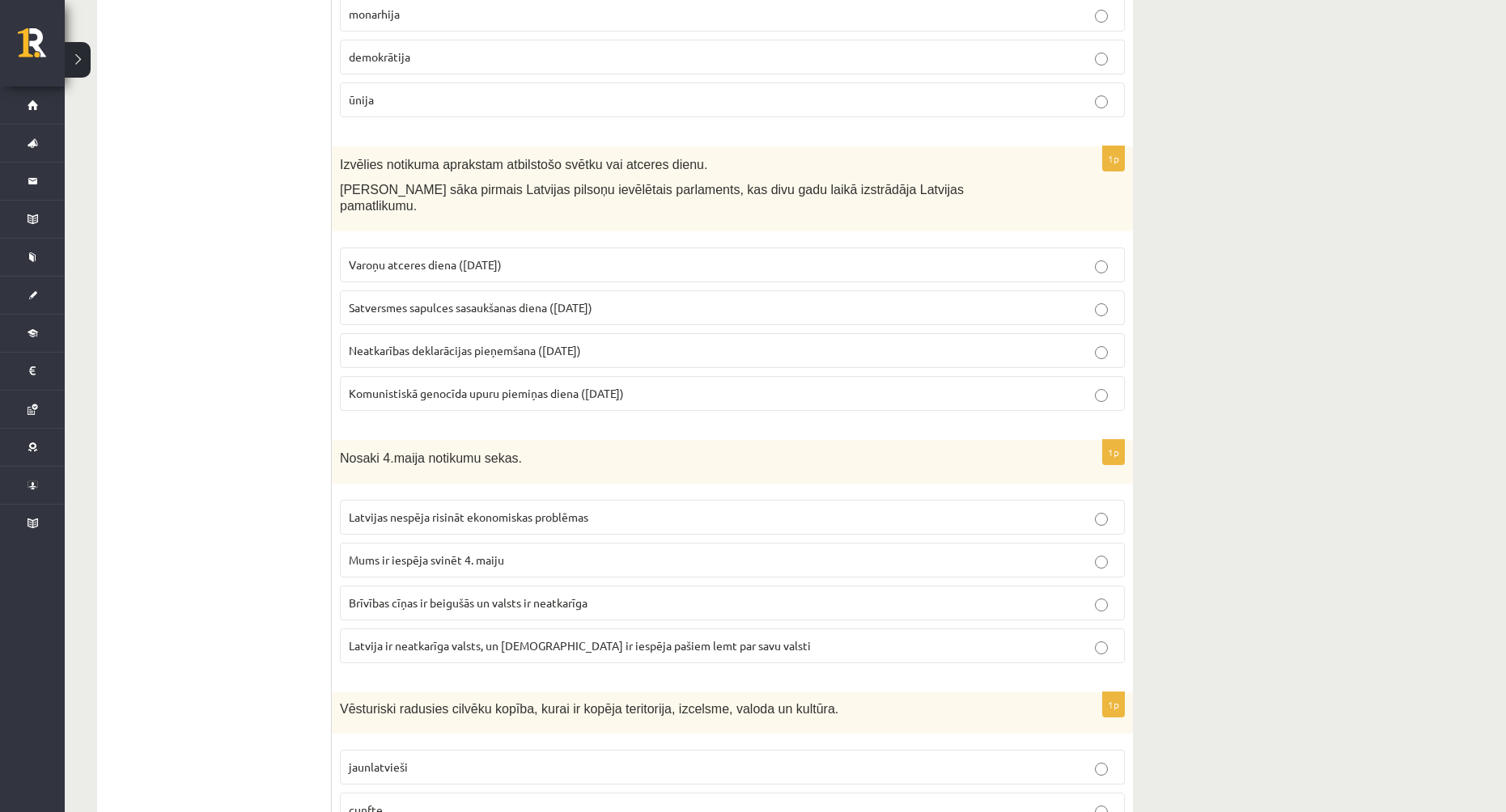
click at [539, 300] on span "Satversmes sapulces sasaukšanas diena ([DATE])" at bounding box center [470, 307] width 243 height 14
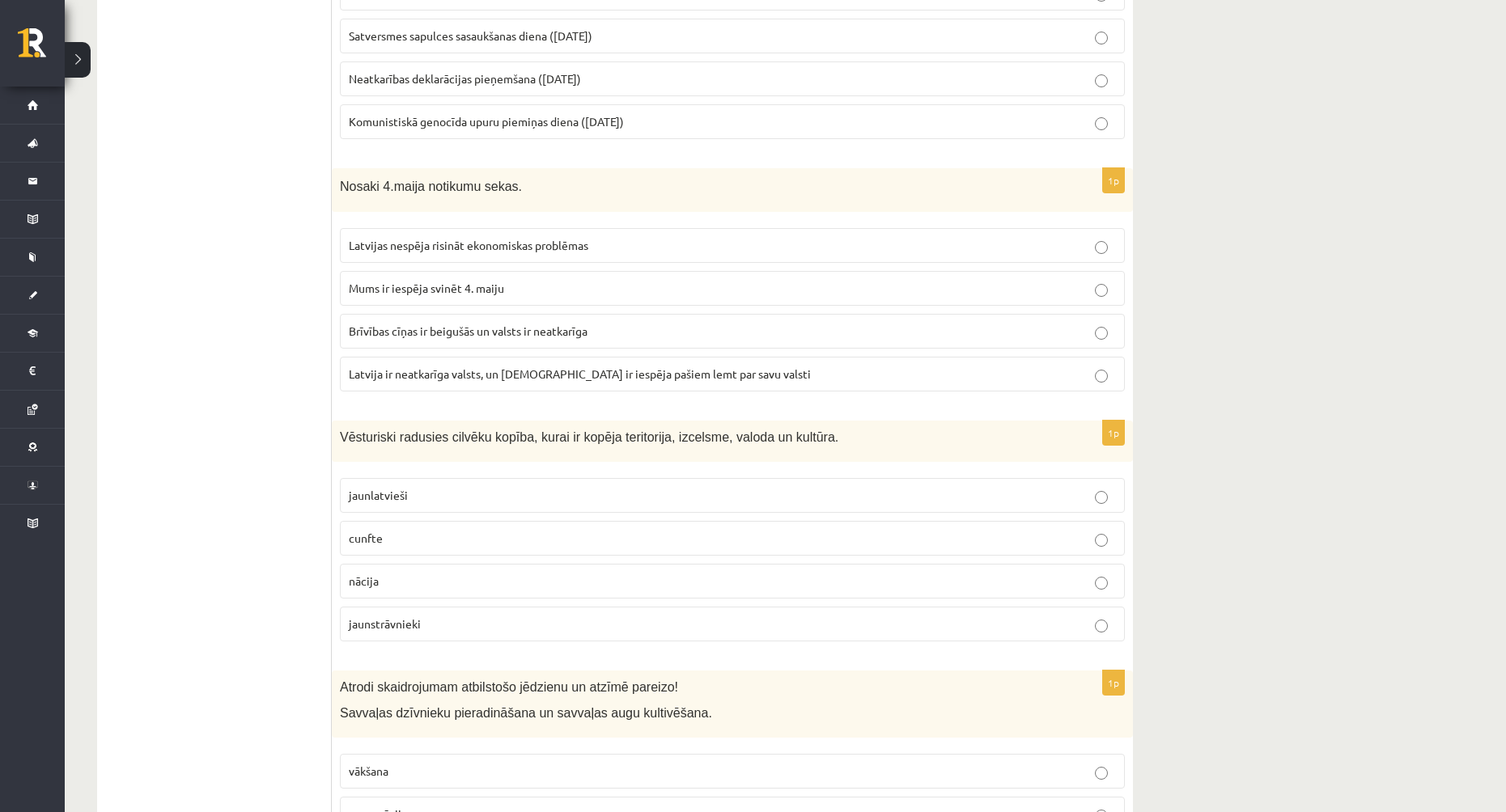
scroll to position [3396, 0]
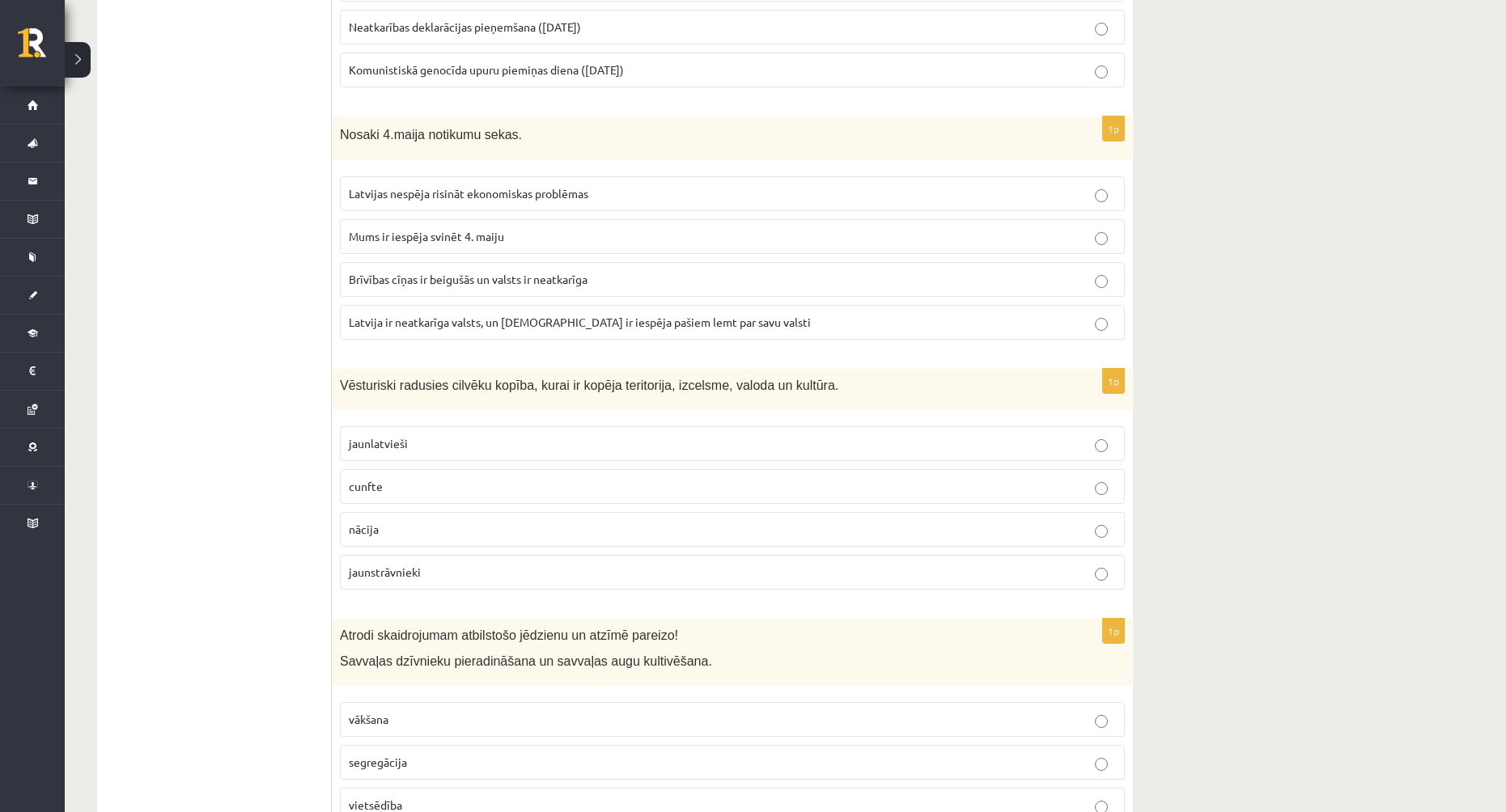
click at [580, 315] on span "Latvija ir neatkarīga valsts, un [DEMOGRAPHIC_DATA] ir iespēja pašiem lemt par …" at bounding box center [579, 322] width 462 height 14
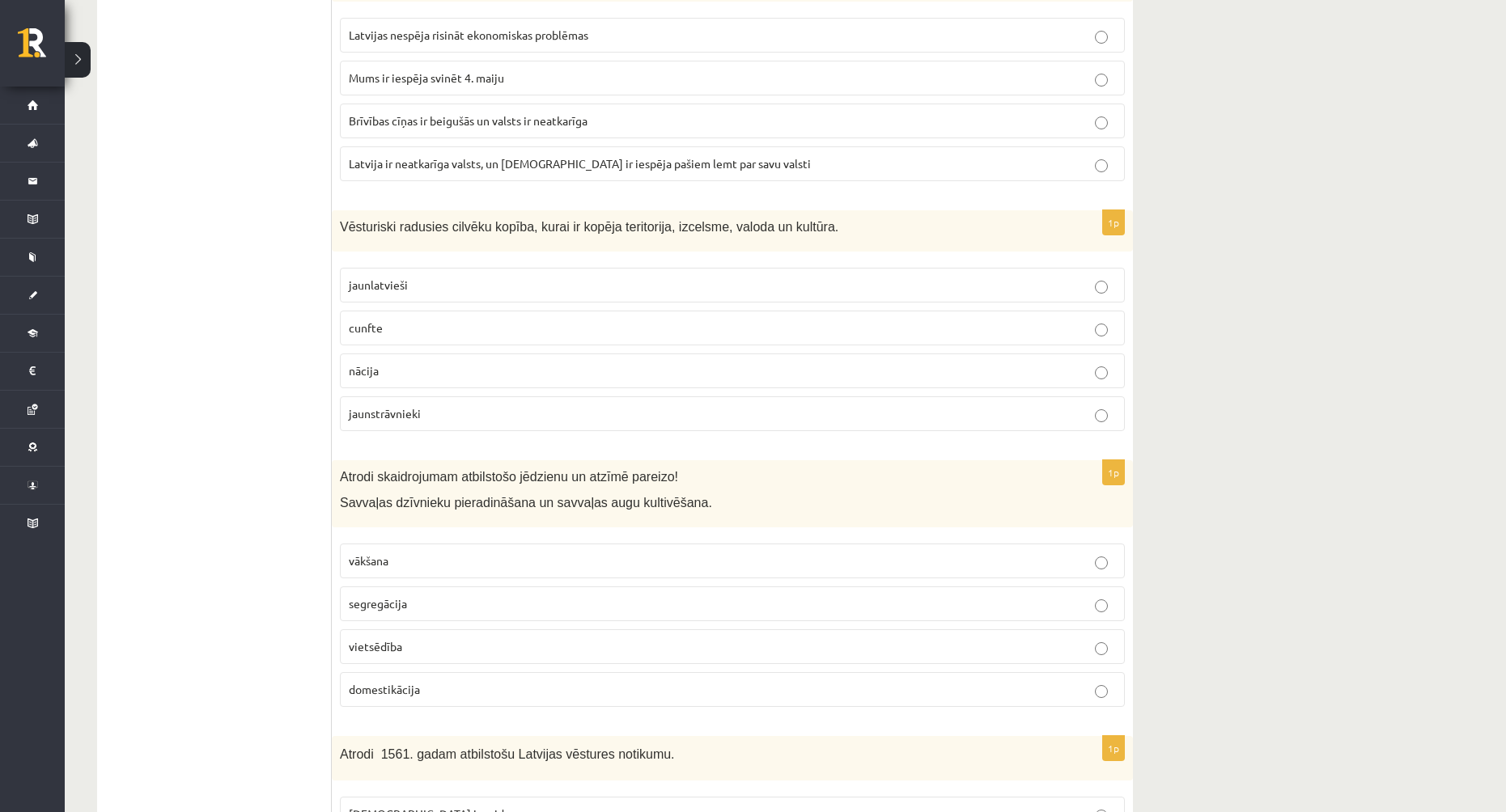
scroll to position [3558, 0]
click at [479, 273] on p "jaunlatvieši" at bounding box center [732, 281] width 767 height 17
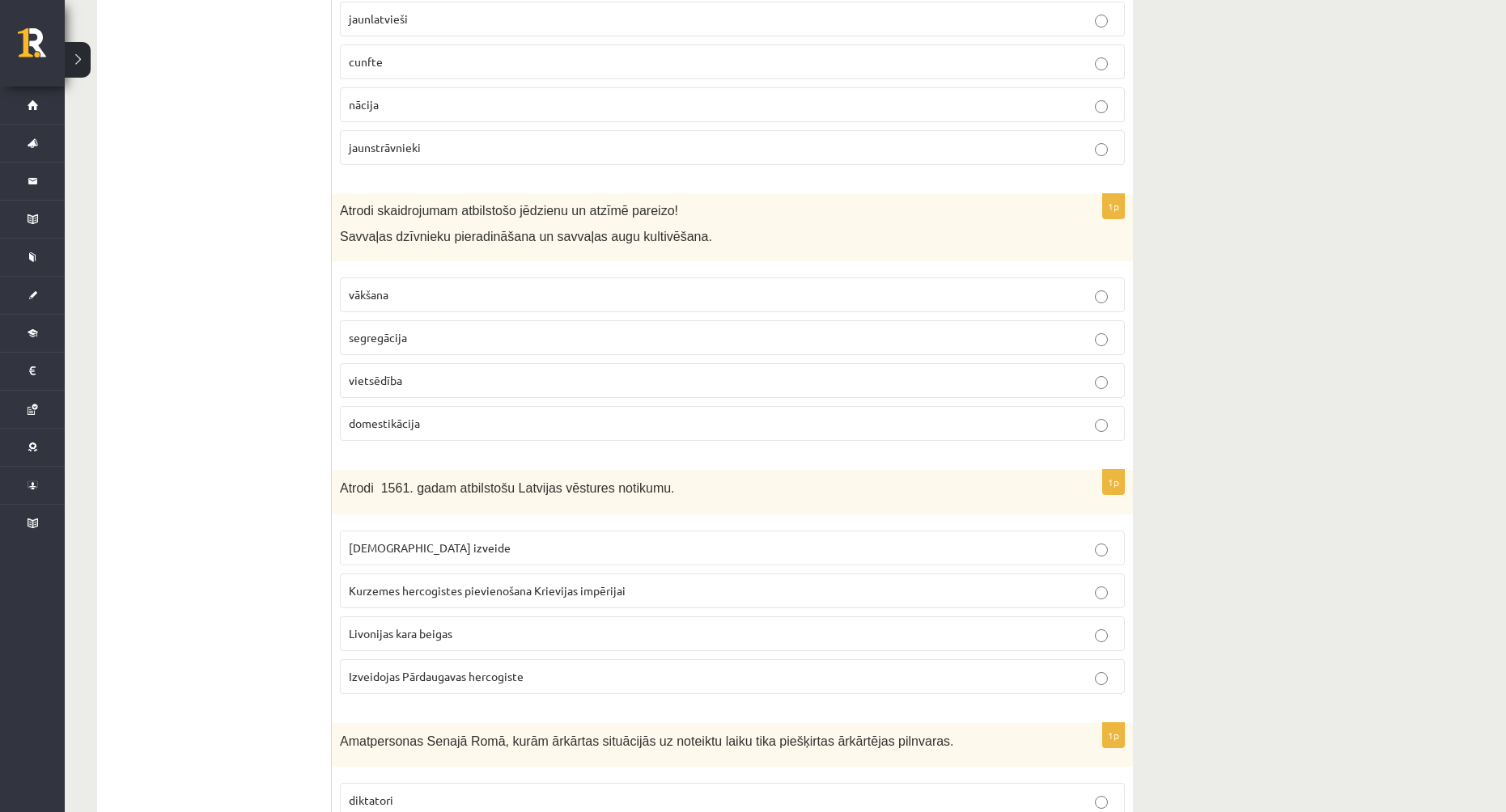
scroll to position [3882, 0]
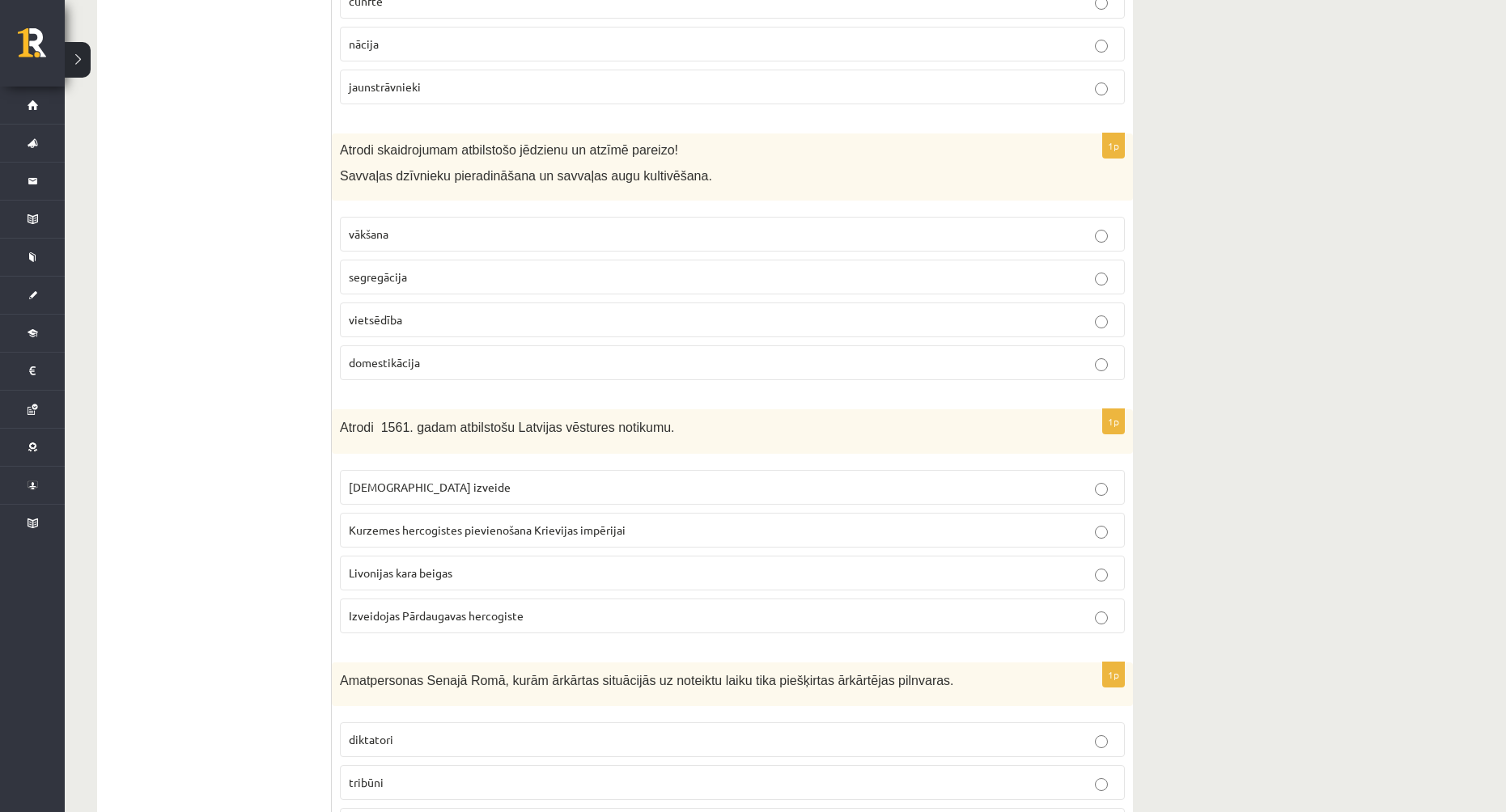
click at [465, 226] on p "vākšana" at bounding box center [732, 235] width 767 height 17
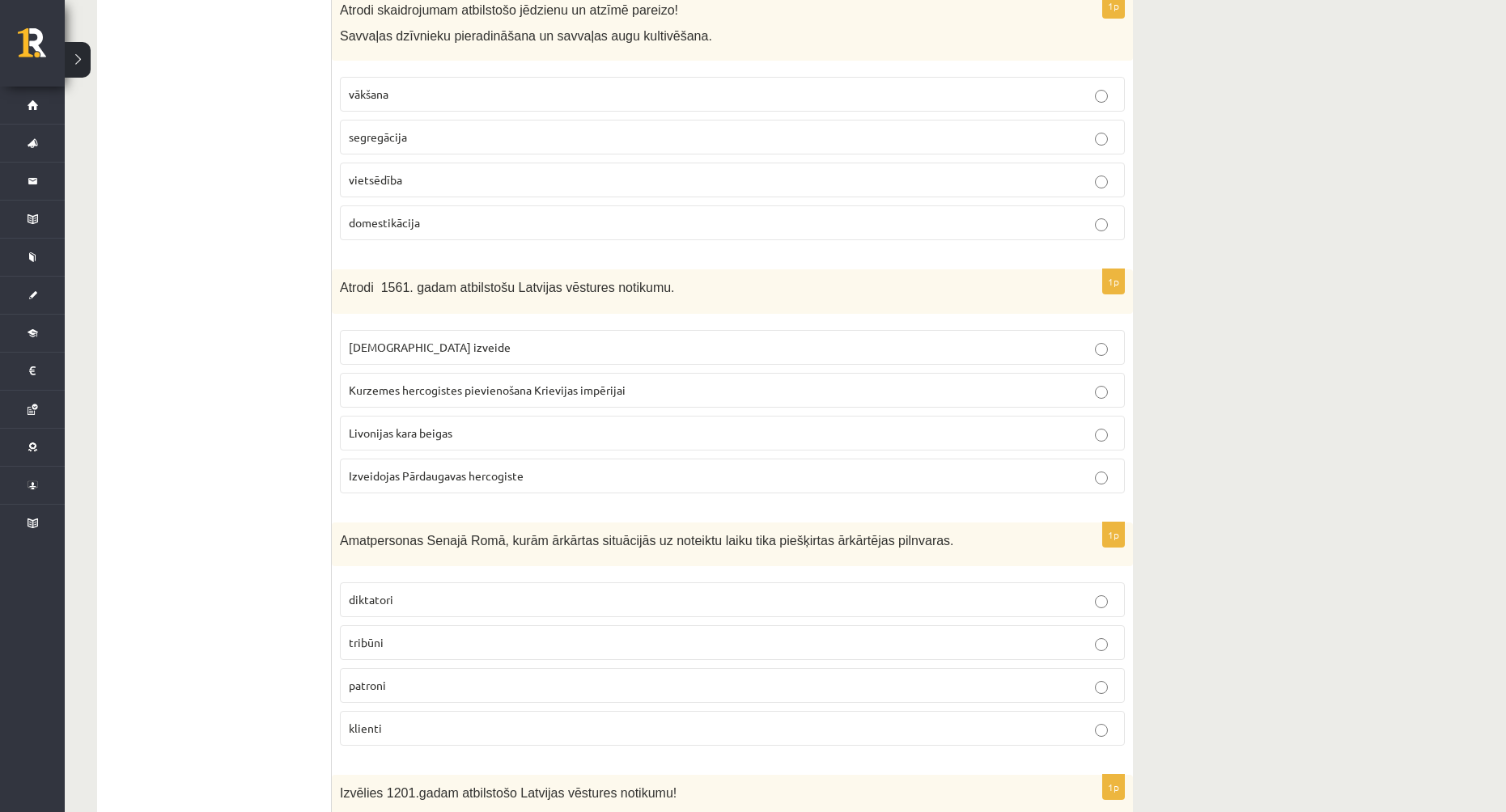
scroll to position [4044, 0]
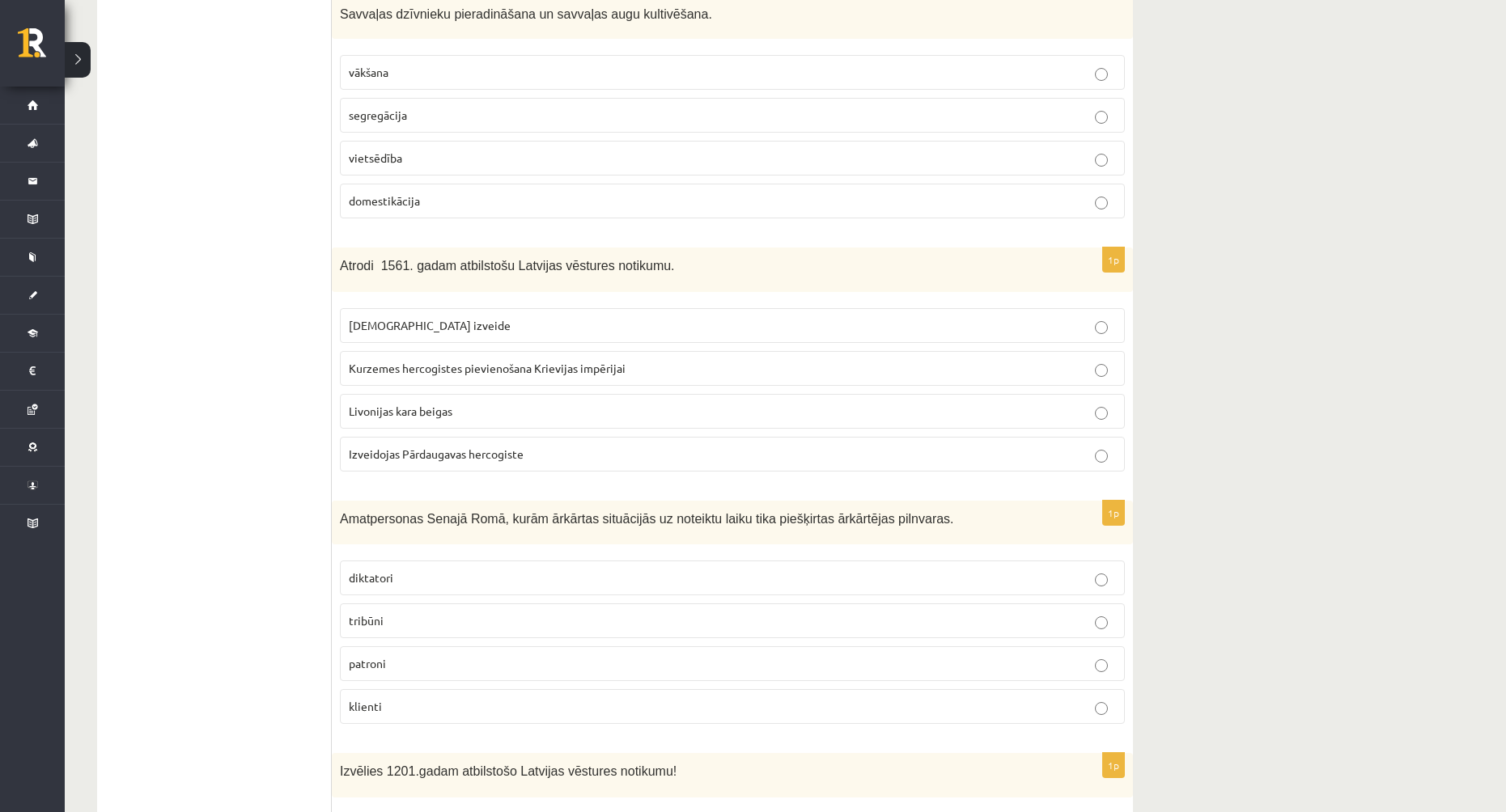
click at [455, 351] on label "Kurzemes hercogistes pievienošana Krievijas impērijai" at bounding box center [732, 368] width 785 height 35
click at [474, 317] on p "[DEMOGRAPHIC_DATA] izveide" at bounding box center [732, 326] width 767 height 17
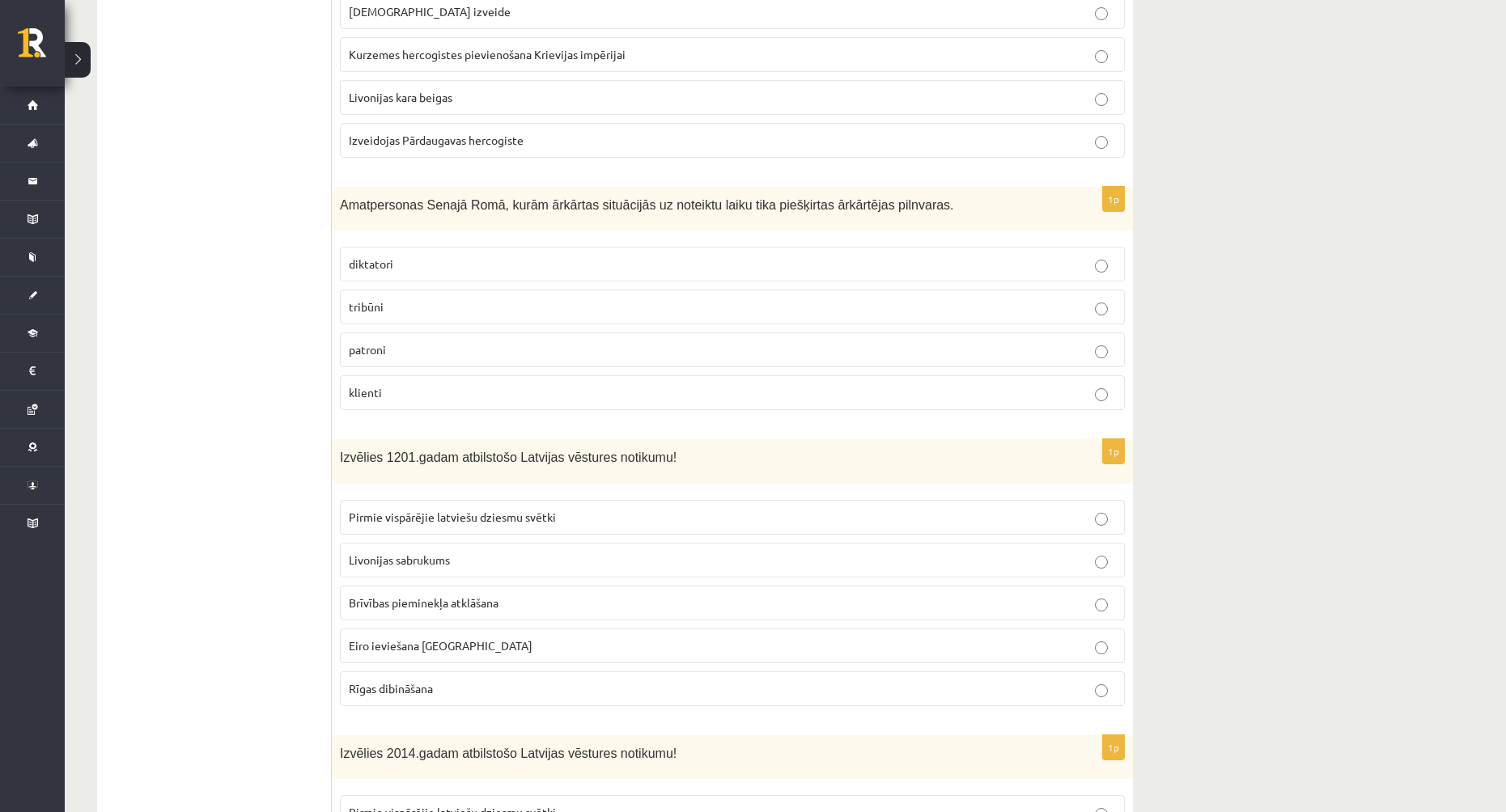
scroll to position [4367, 0]
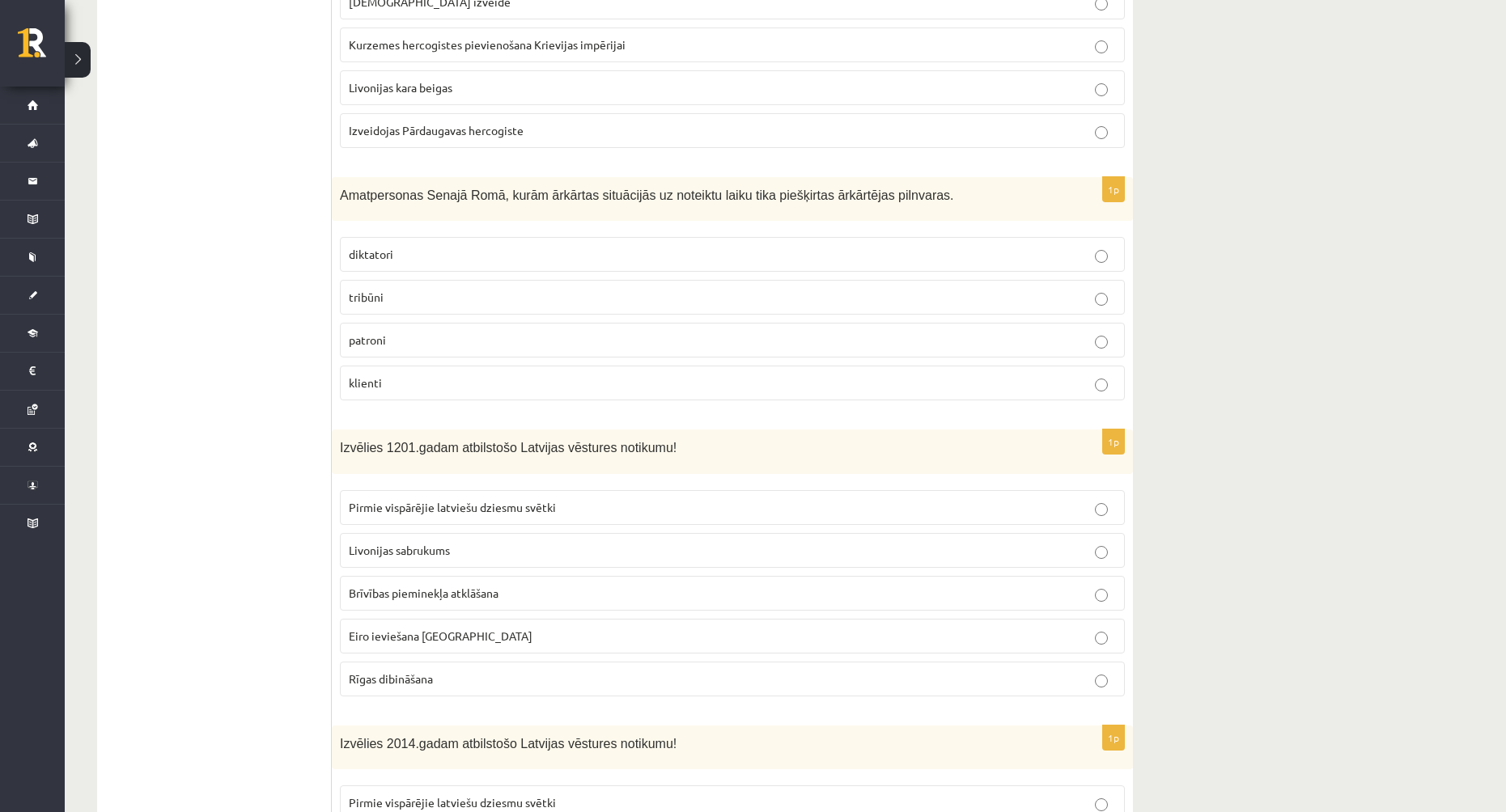
click at [448, 237] on label "diktatori" at bounding box center [732, 254] width 785 height 35
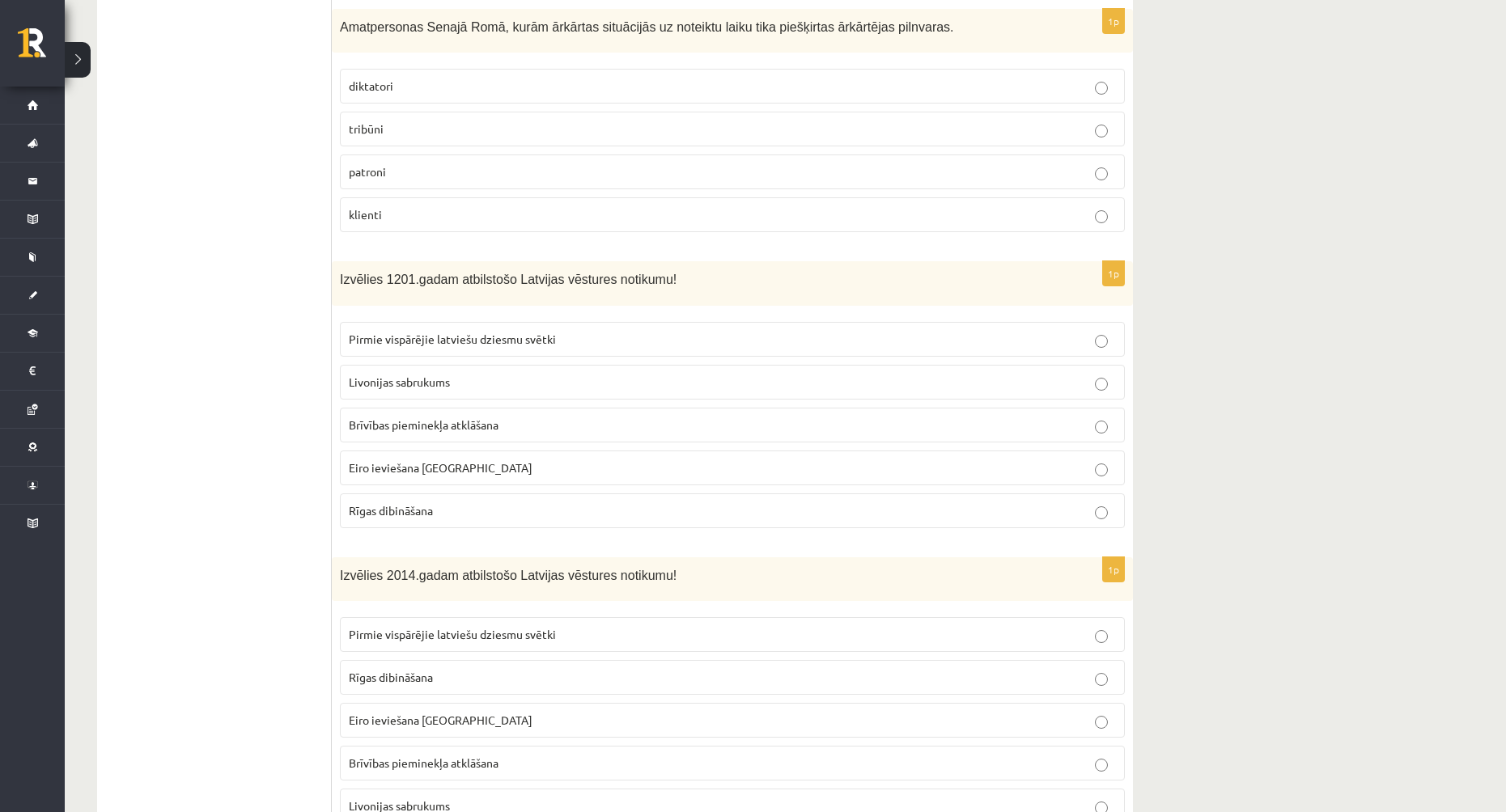
scroll to position [4529, 0]
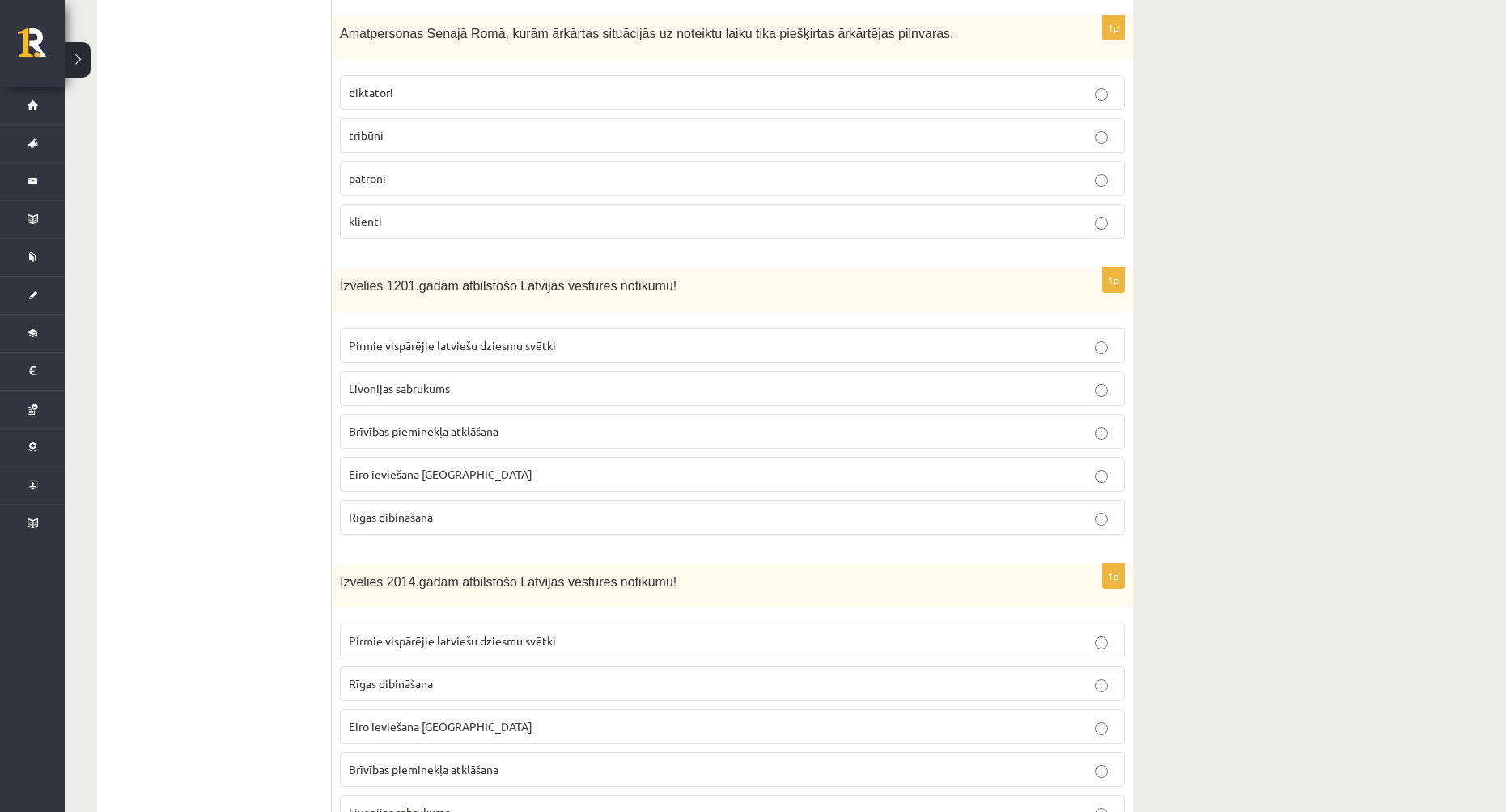
click at [520, 508] on p "Rīgas dibināšana" at bounding box center [732, 517] width 767 height 17
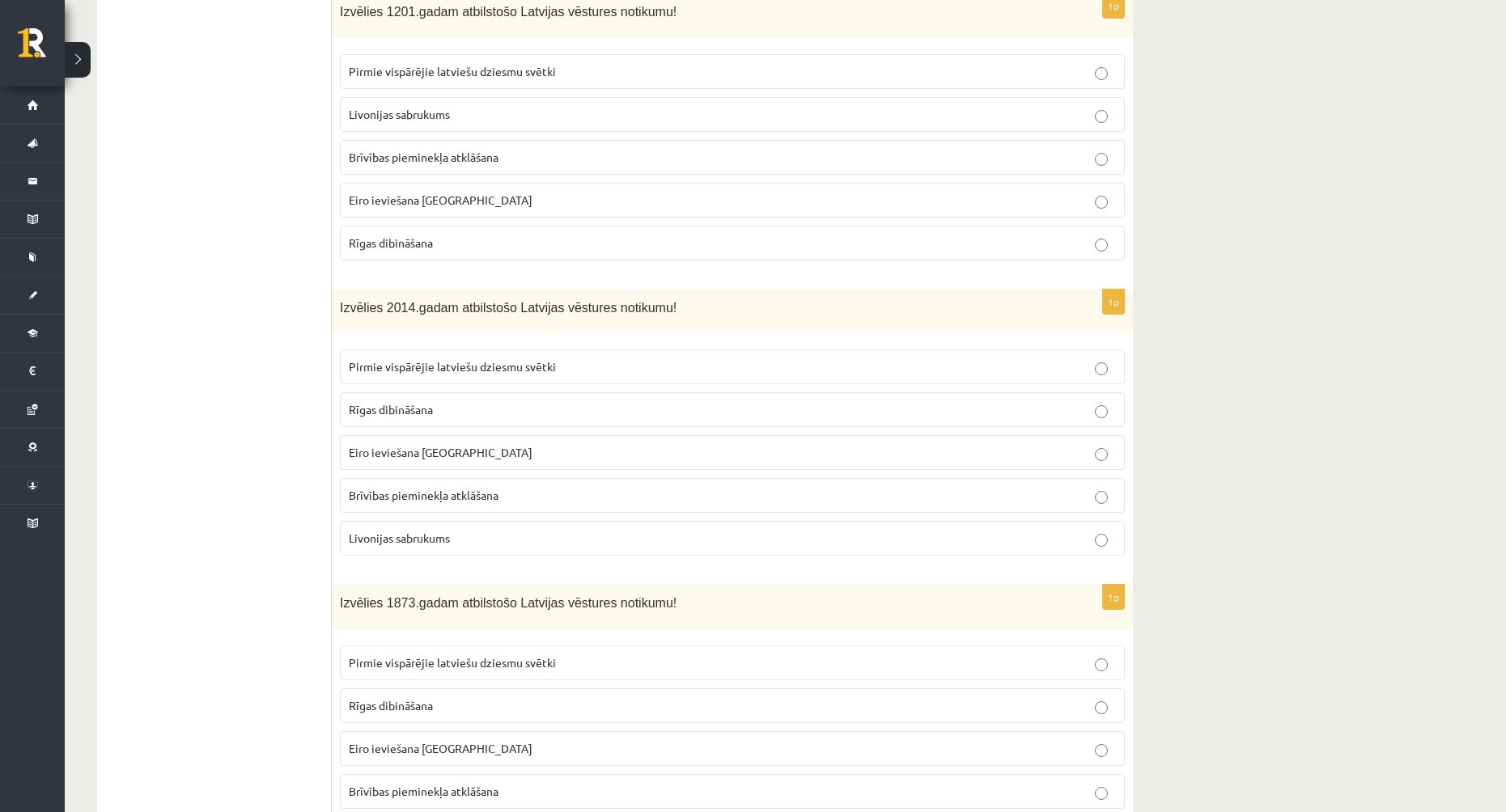
scroll to position [4852, 0]
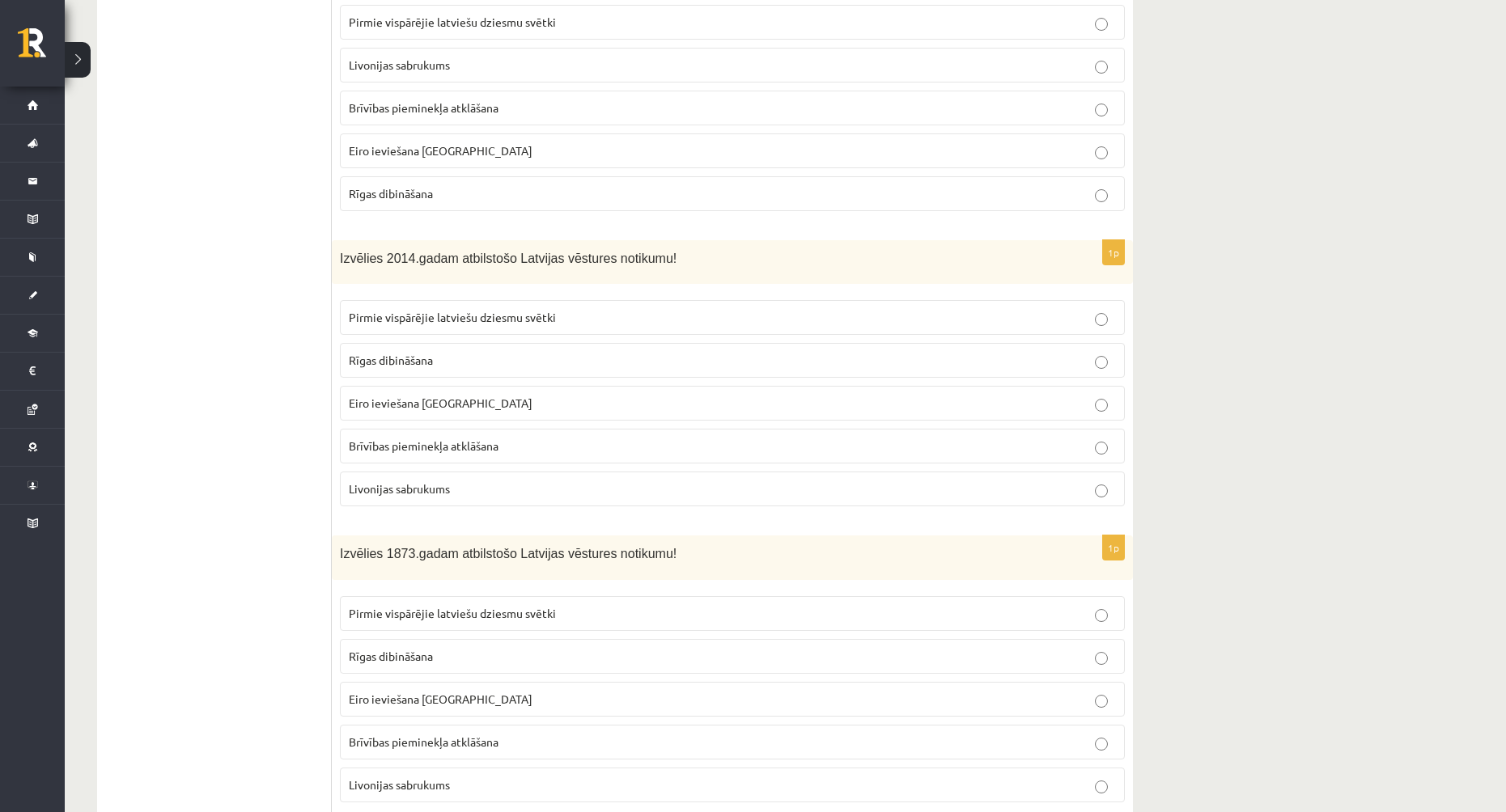
click at [454, 396] on span "Eiro ieviešana [GEOGRAPHIC_DATA]" at bounding box center [440, 403] width 183 height 14
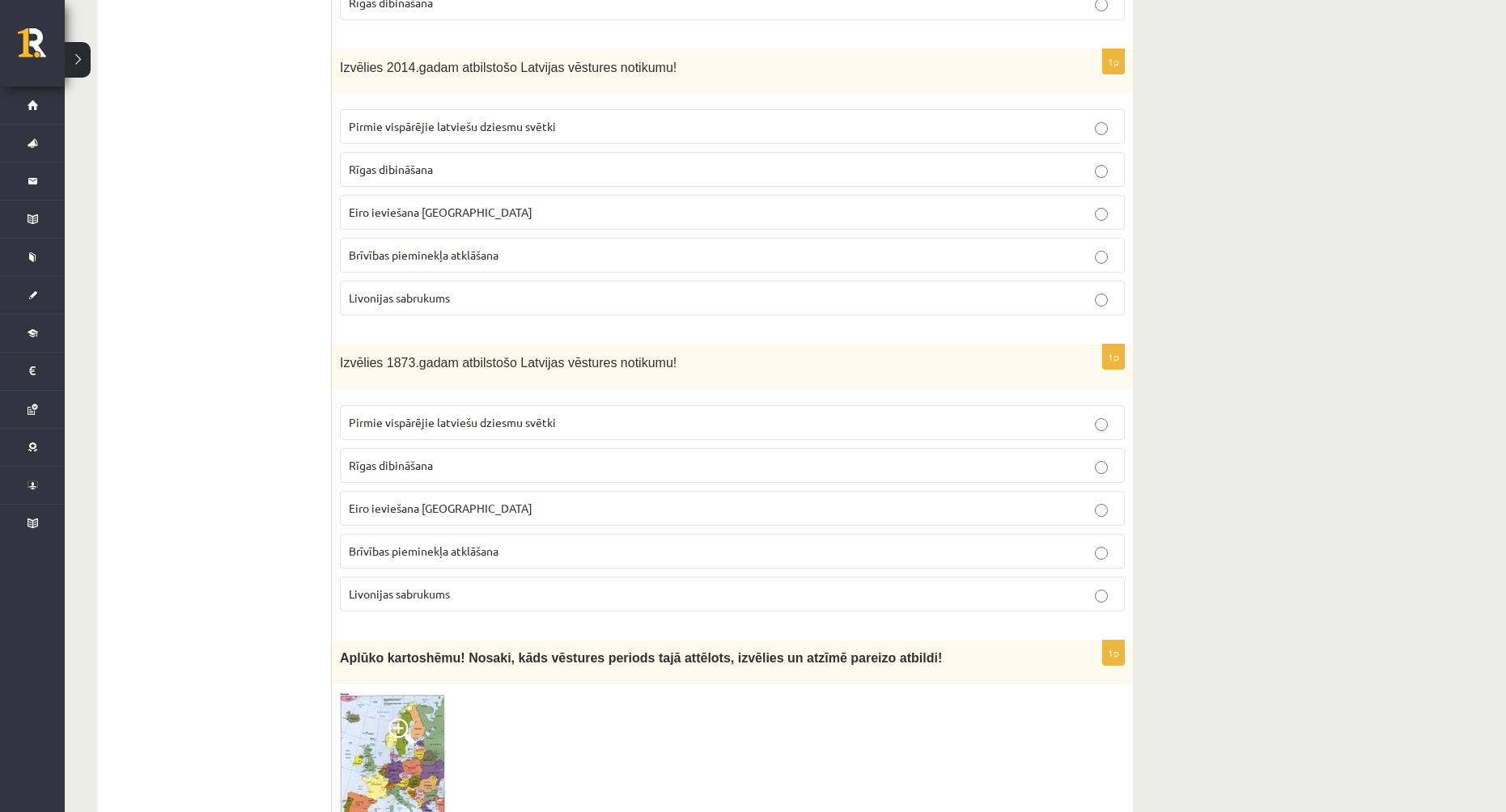
scroll to position [5095, 0]
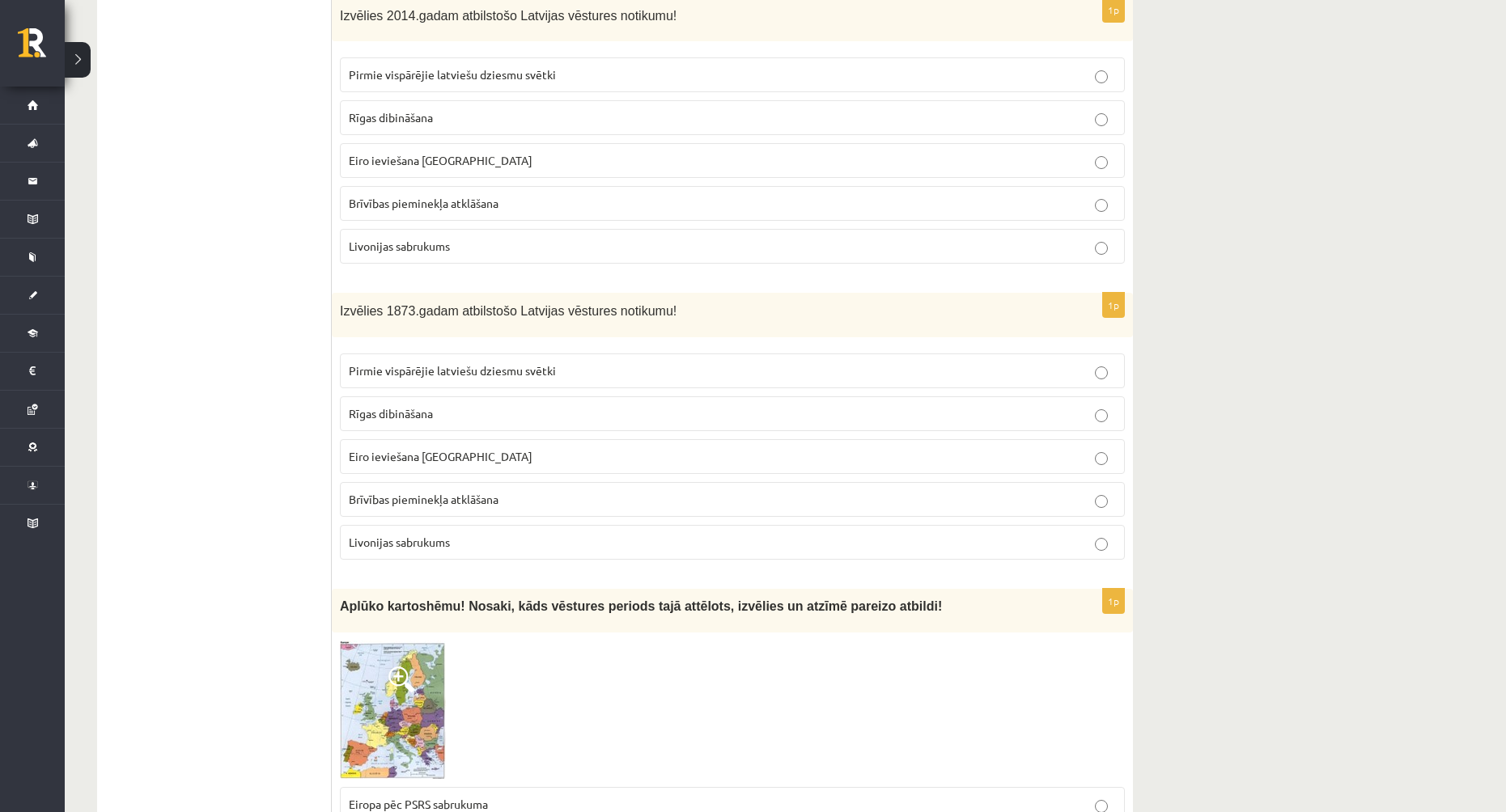
click at [550, 362] on p "Pirmie vispārējie latviešu dziesmu svētki" at bounding box center [732, 371] width 767 height 17
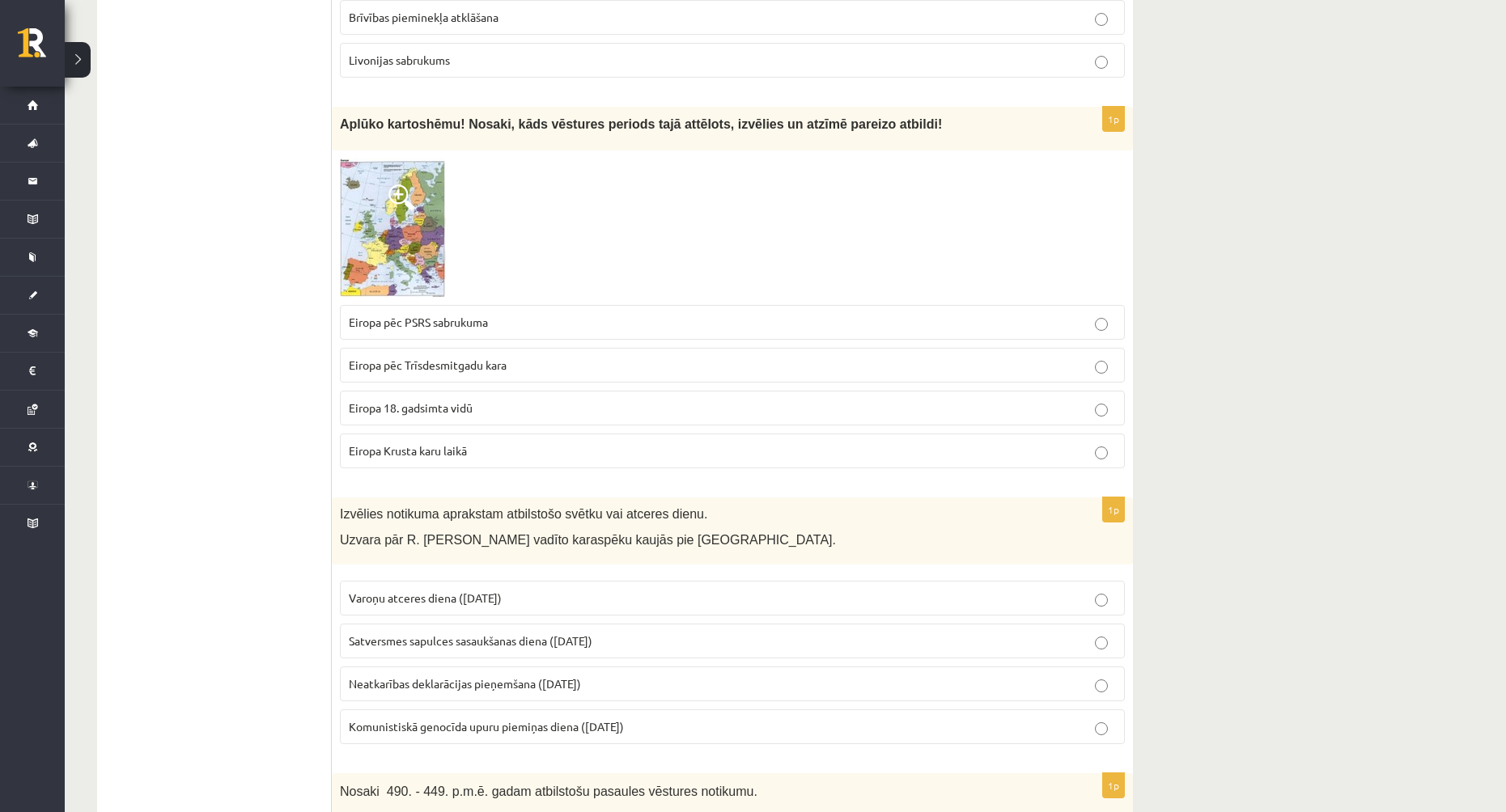
scroll to position [5581, 0]
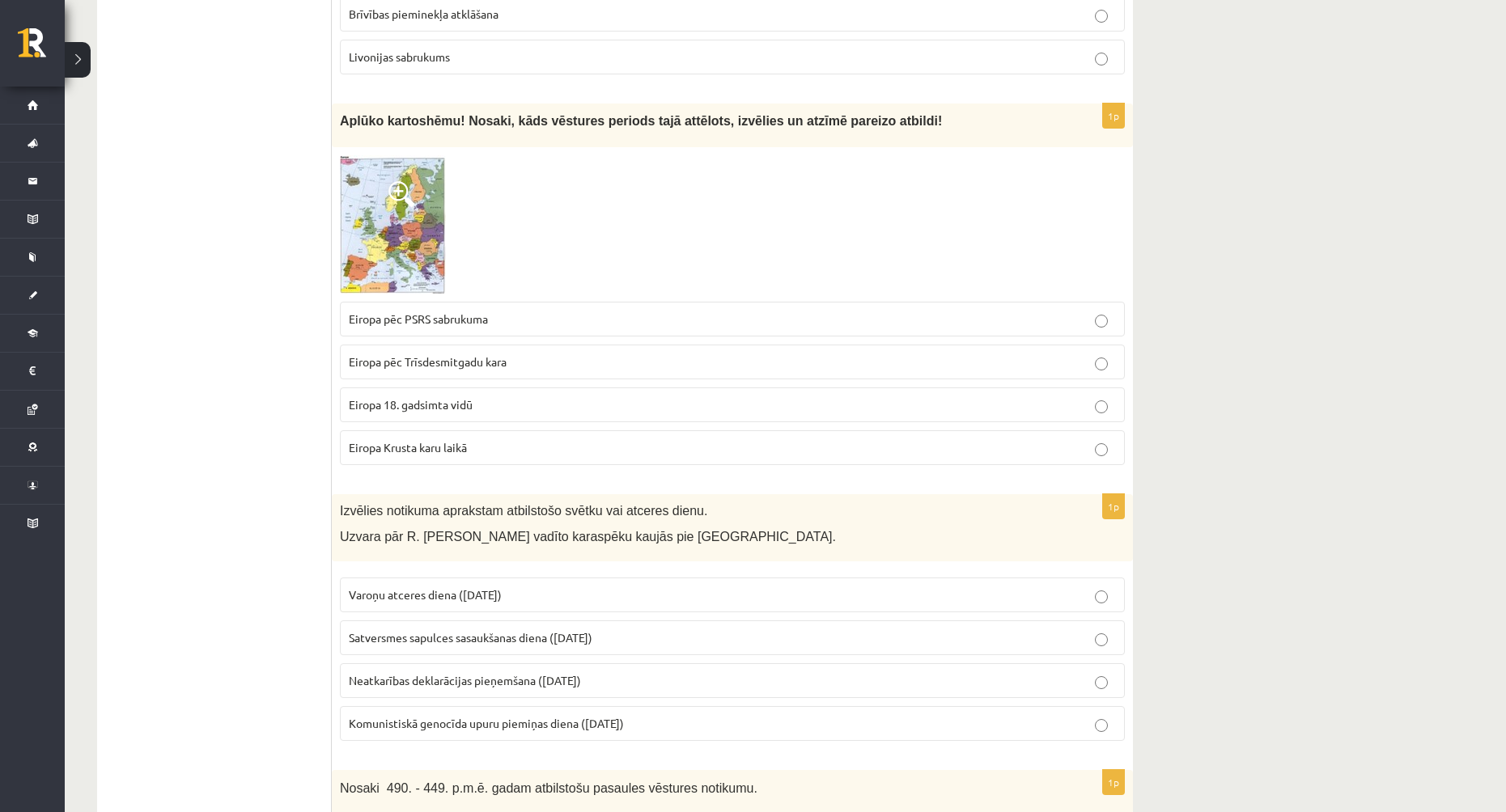
click at [484, 397] on p "Eiropa 18. gadsimta vidū" at bounding box center [732, 405] width 767 height 17
click at [402, 176] on img at bounding box center [392, 224] width 106 height 138
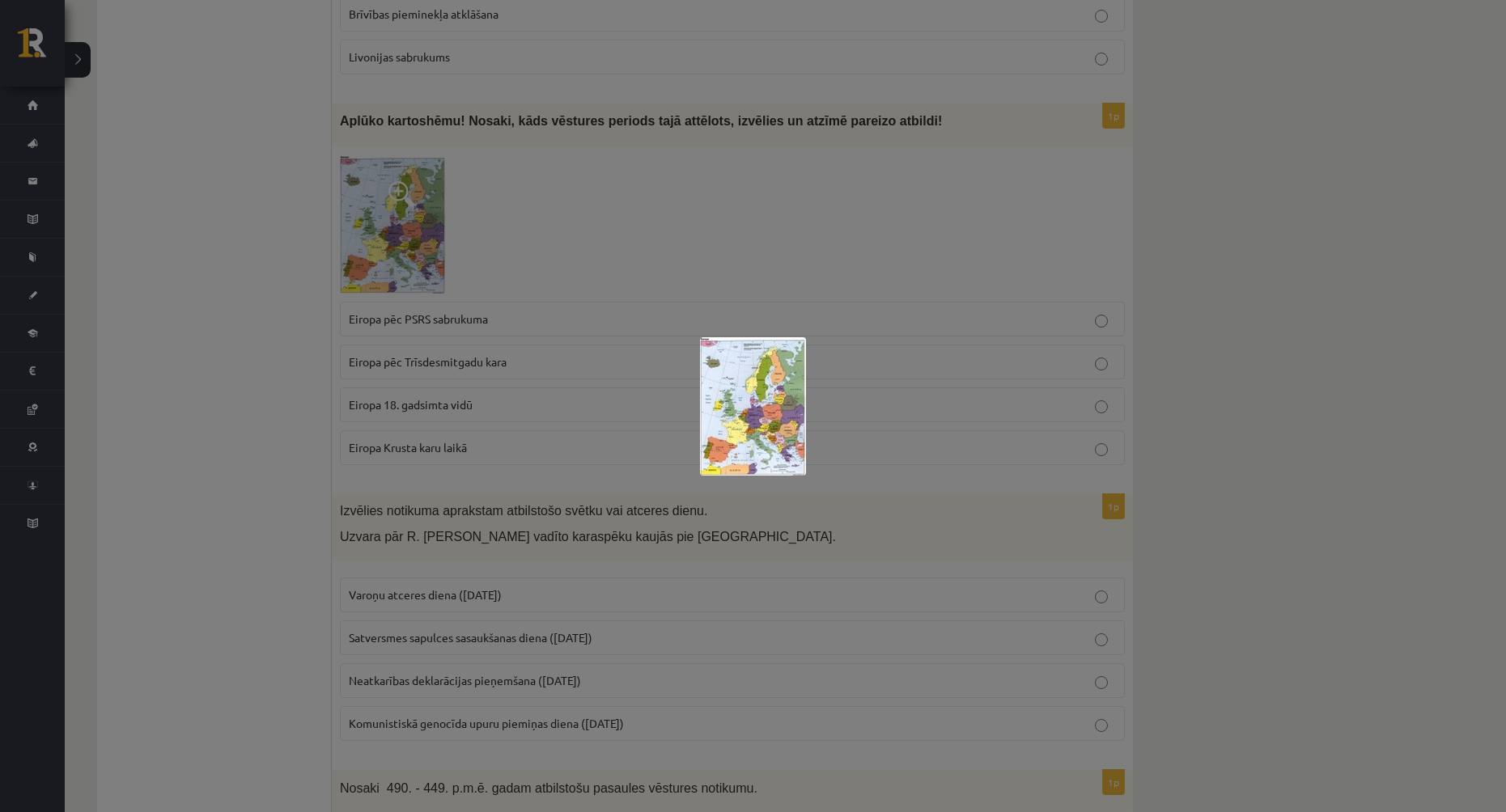
click at [766, 391] on img at bounding box center [753, 406] width 106 height 138
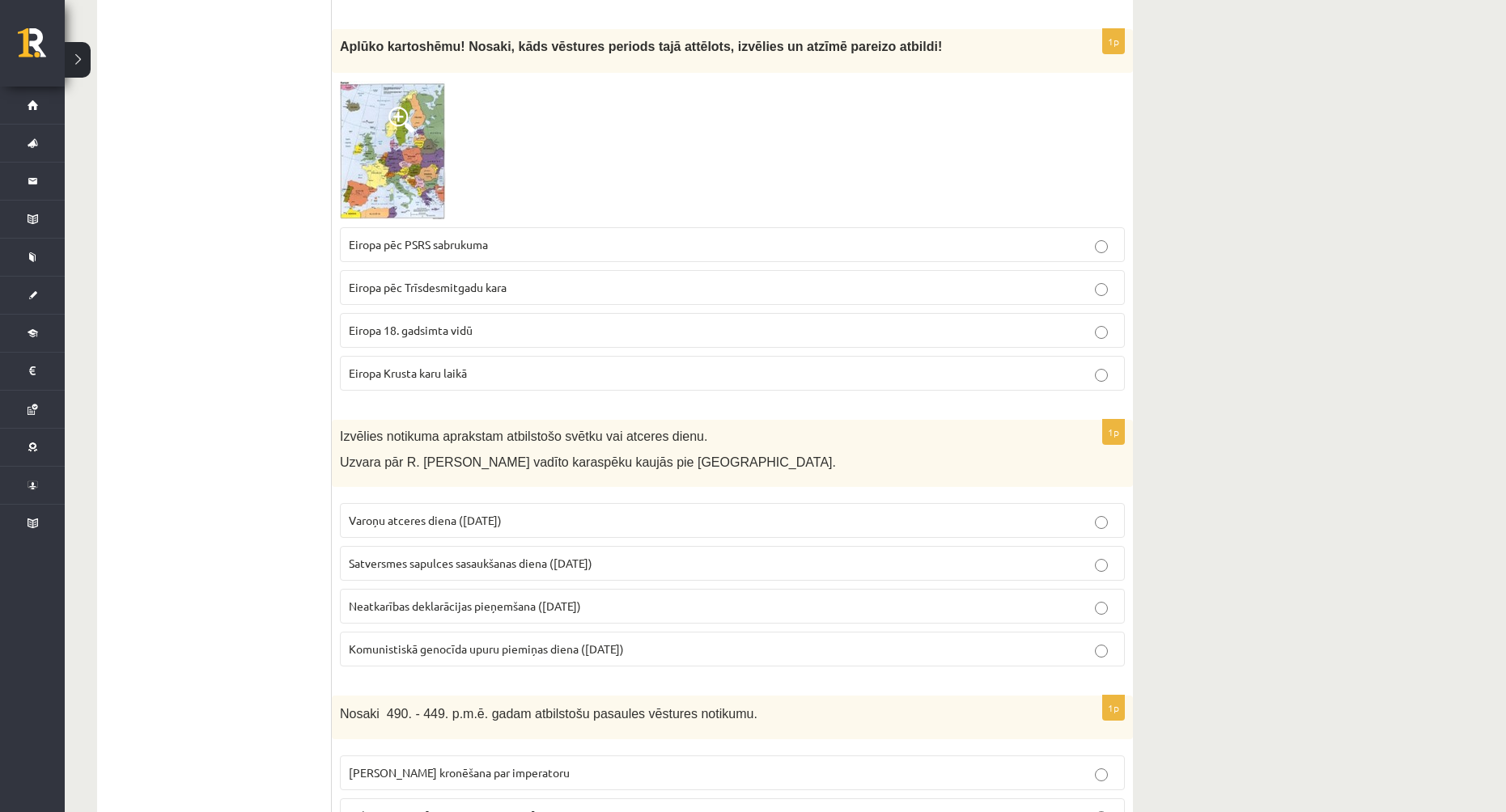
scroll to position [5661, 0]
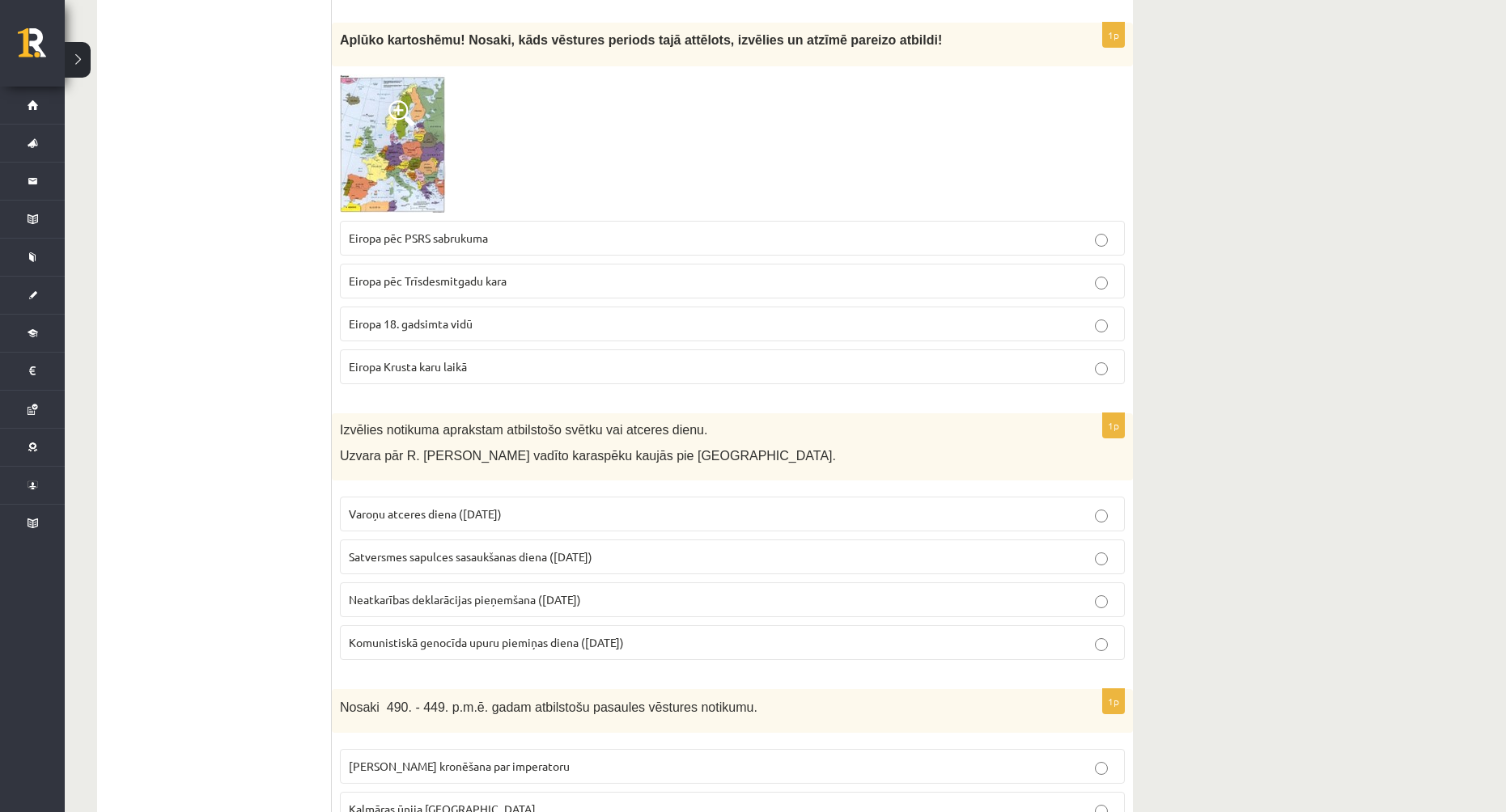
click at [378, 85] on img at bounding box center [392, 143] width 106 height 138
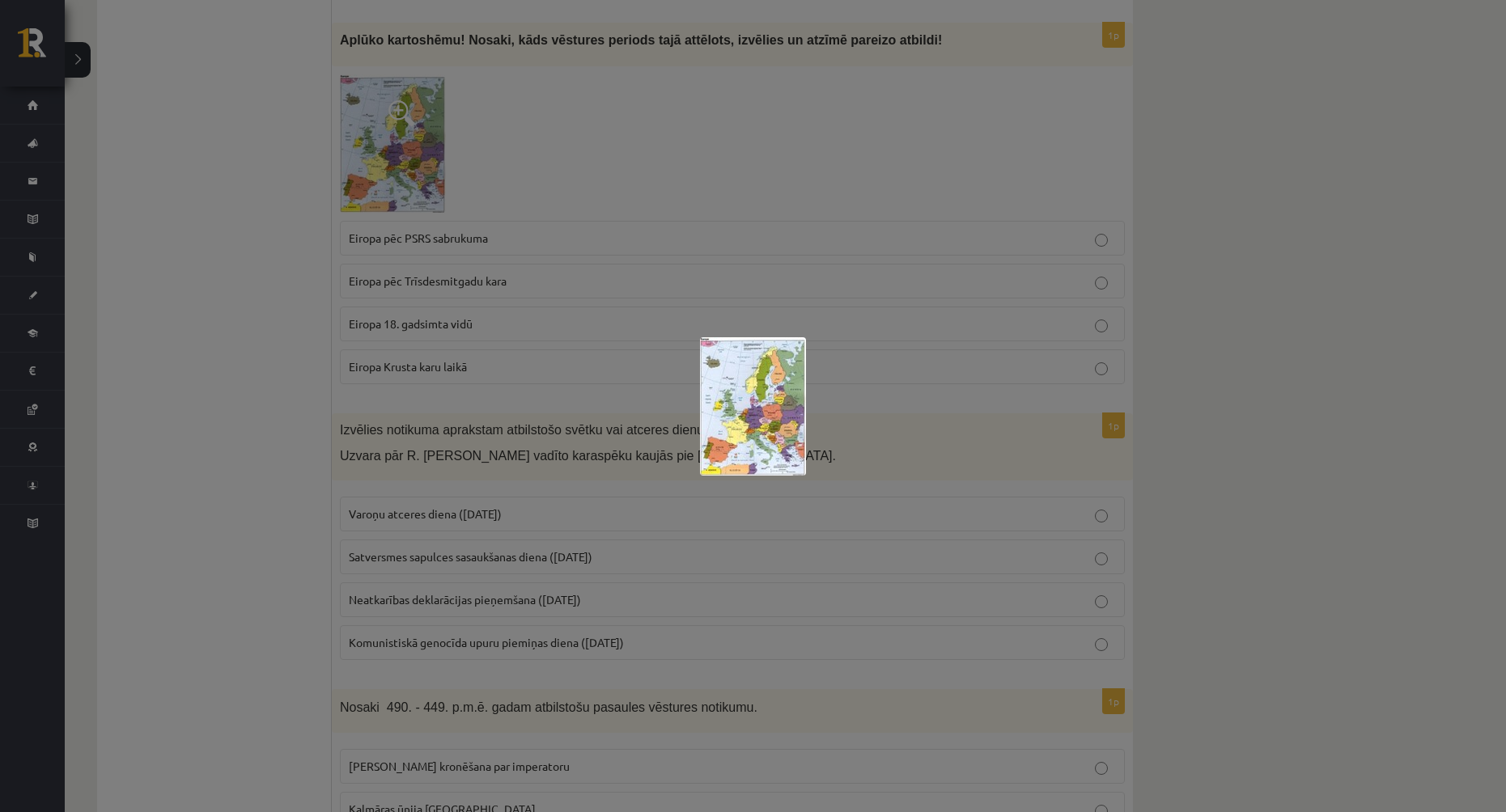
click at [706, 104] on div at bounding box center [753, 406] width 1506 height 812
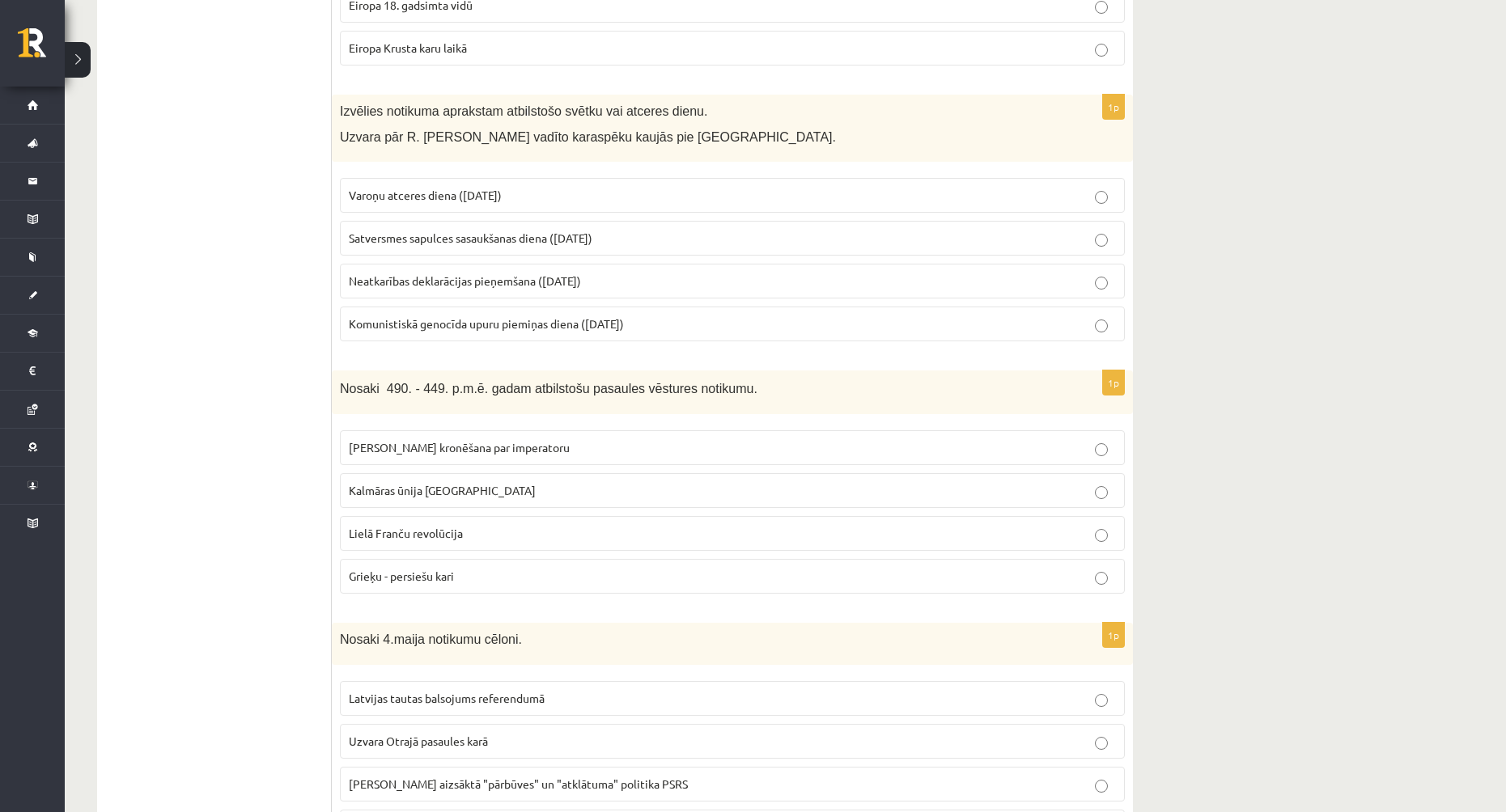
scroll to position [5985, 0]
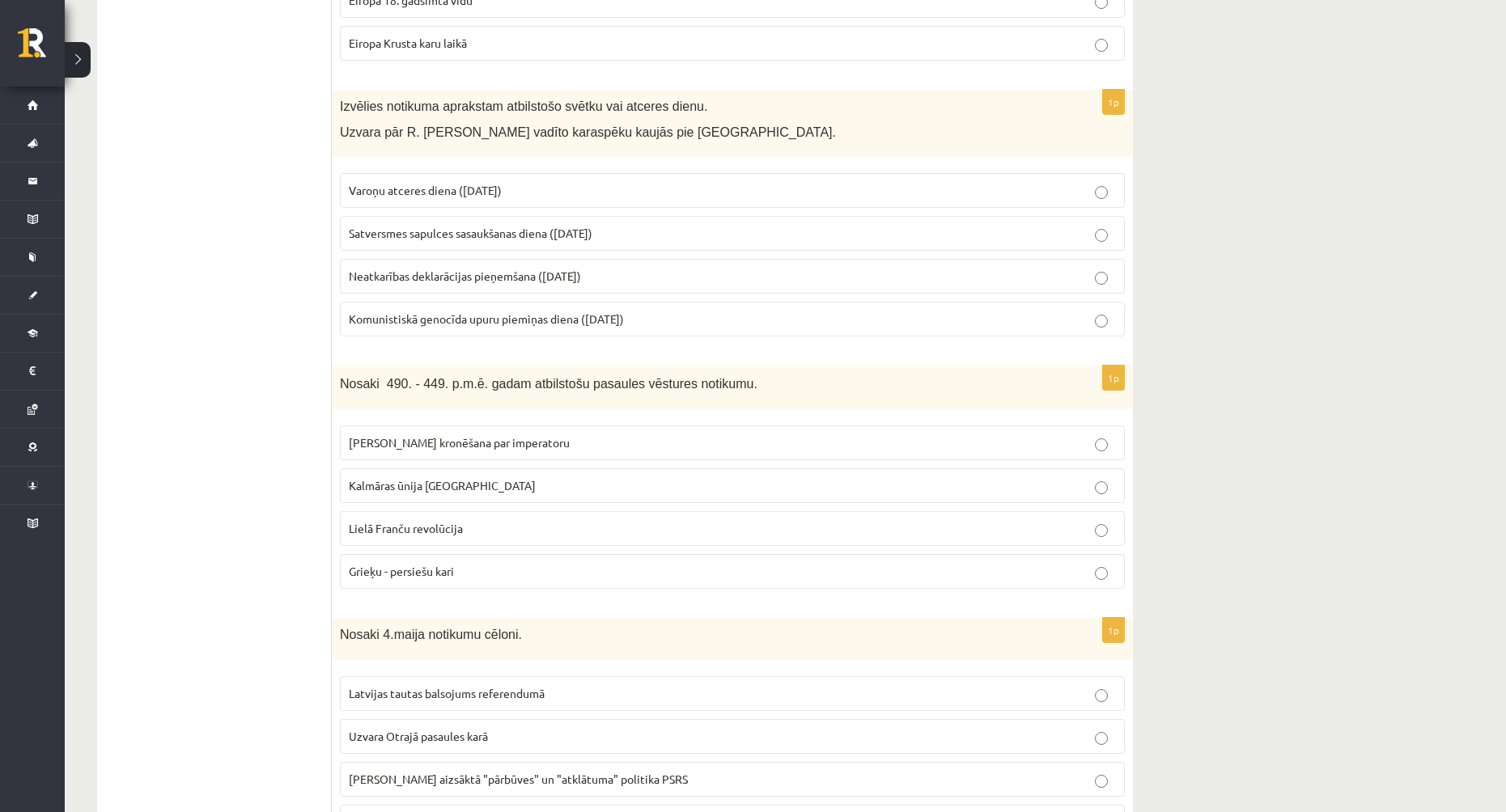
click at [600, 182] on p "Varoņu atceres diena ([DATE])" at bounding box center [732, 190] width 767 height 17
click at [617, 225] on p "Satversmes sapulces sasaukšanas diena ([DATE])" at bounding box center [732, 234] width 767 height 17
click at [619, 182] on p "Varoņu atceres diena ([DATE])" at bounding box center [732, 190] width 767 height 17
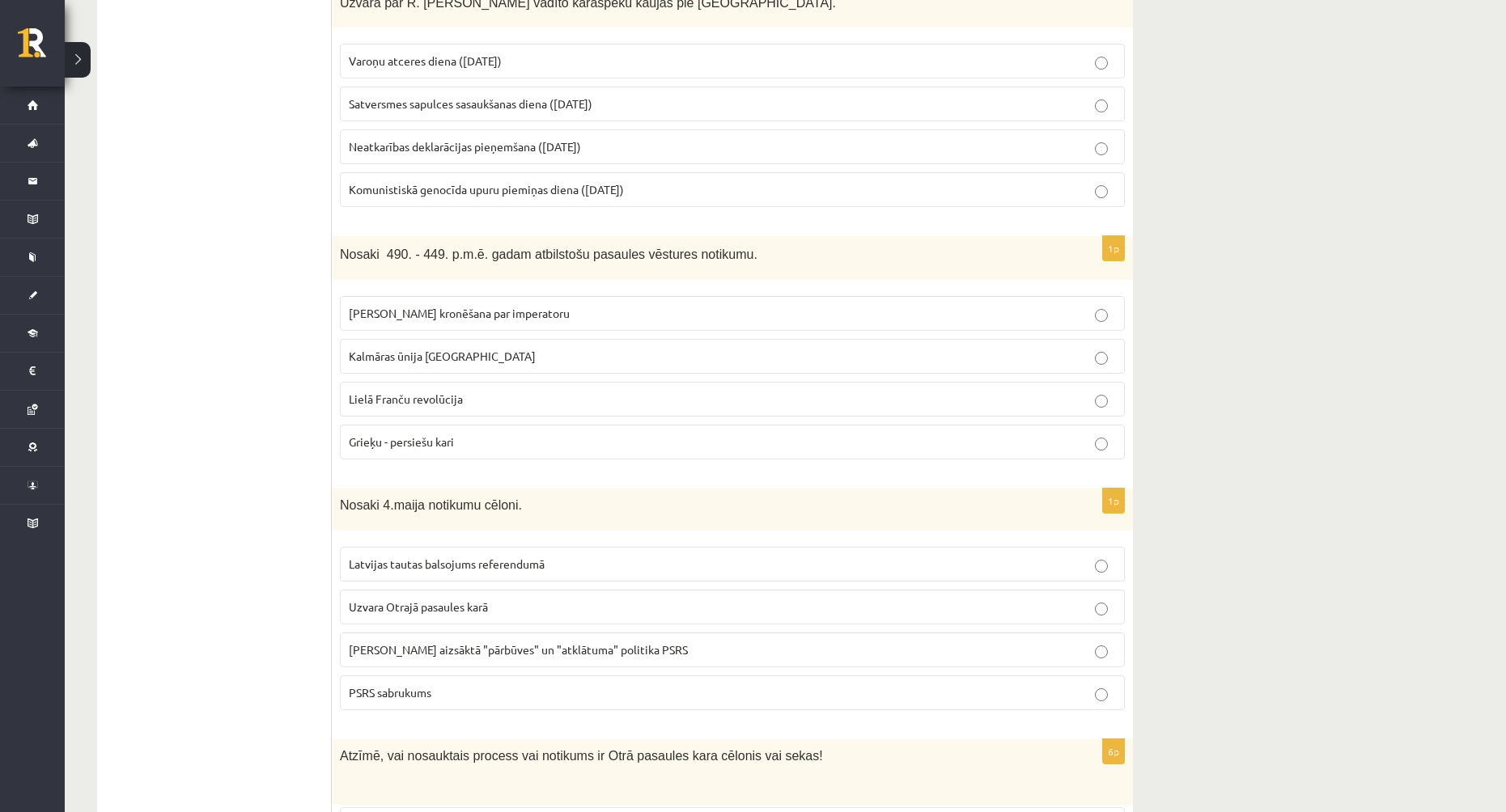
scroll to position [6146, 0]
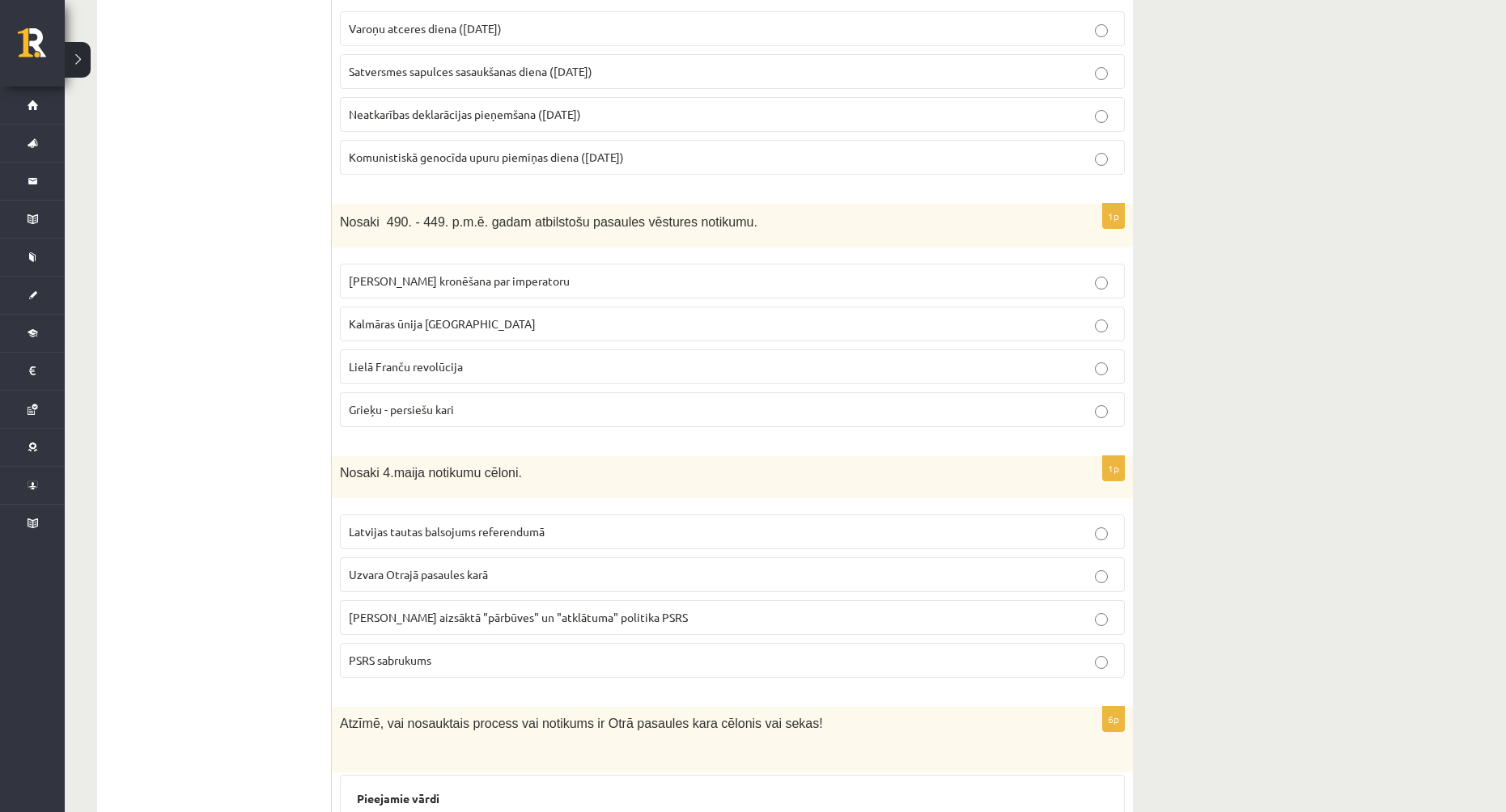
click at [524, 264] on label "[PERSON_NAME] kronēšana par imperatoru" at bounding box center [732, 281] width 785 height 35
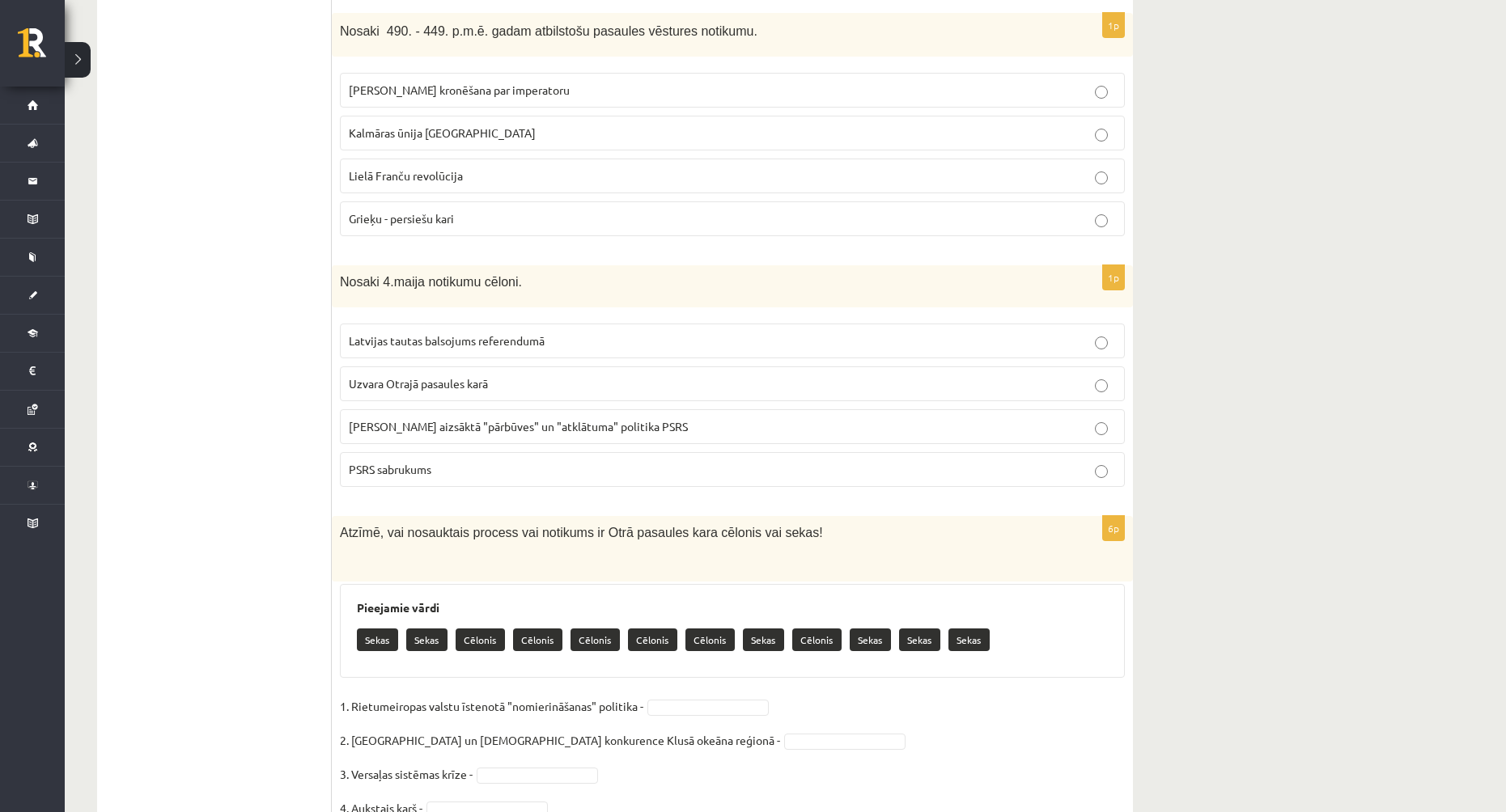
scroll to position [6389, 0]
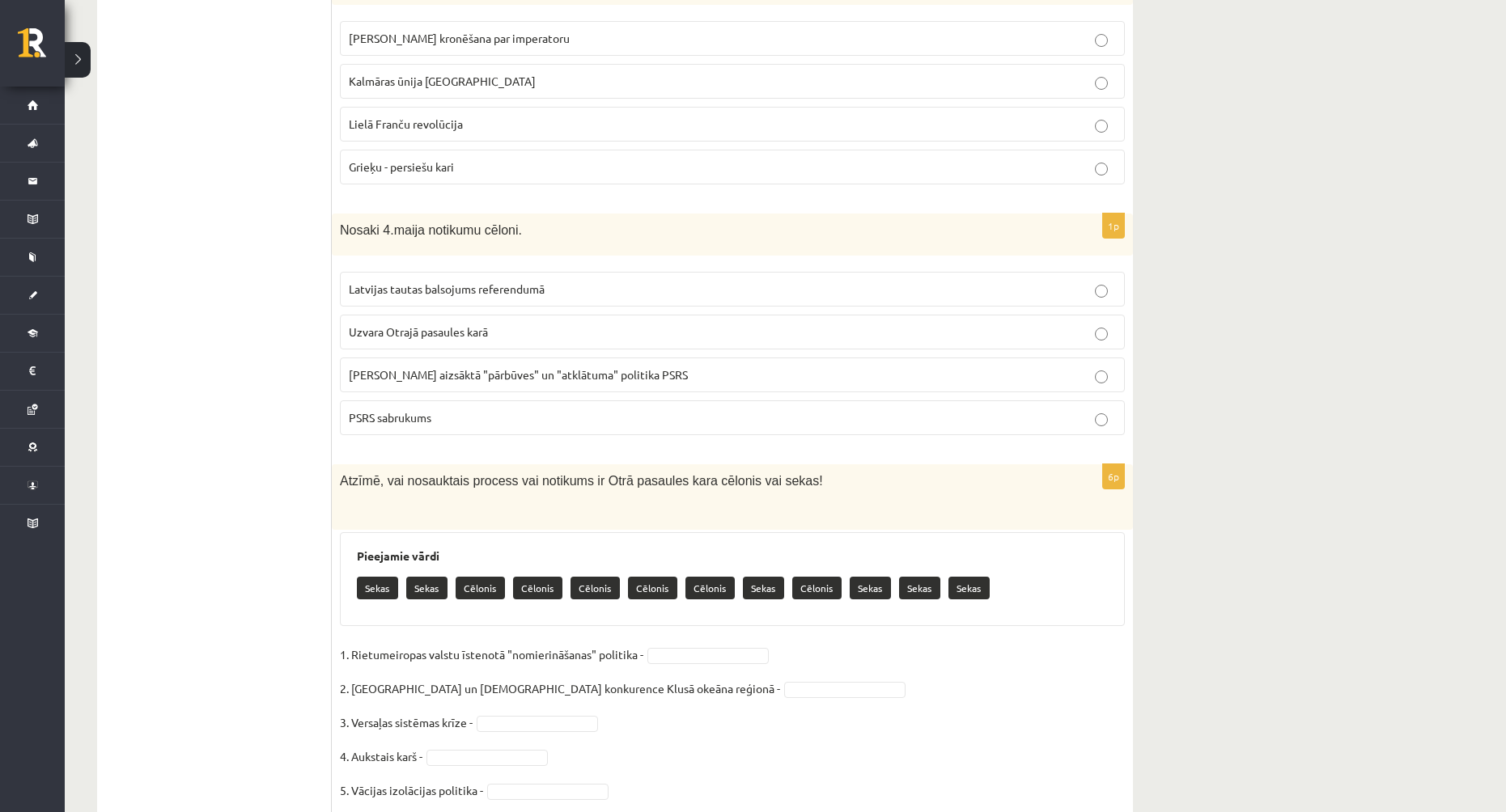
click at [556, 357] on label "[PERSON_NAME] aizsāktā "pārbūves" un "atklātuma" politika PSRS" at bounding box center [732, 374] width 785 height 35
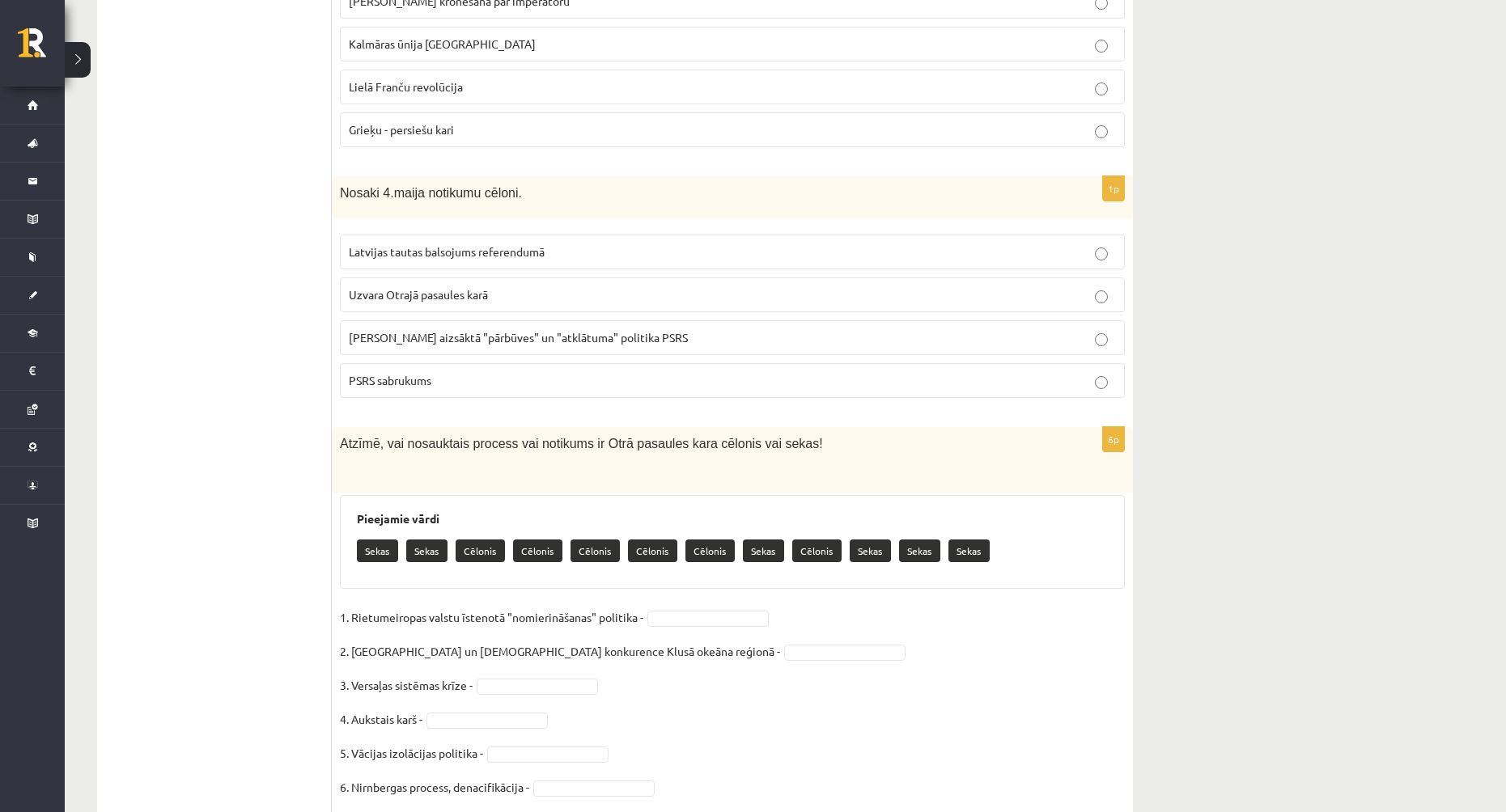
scroll to position [6429, 0]
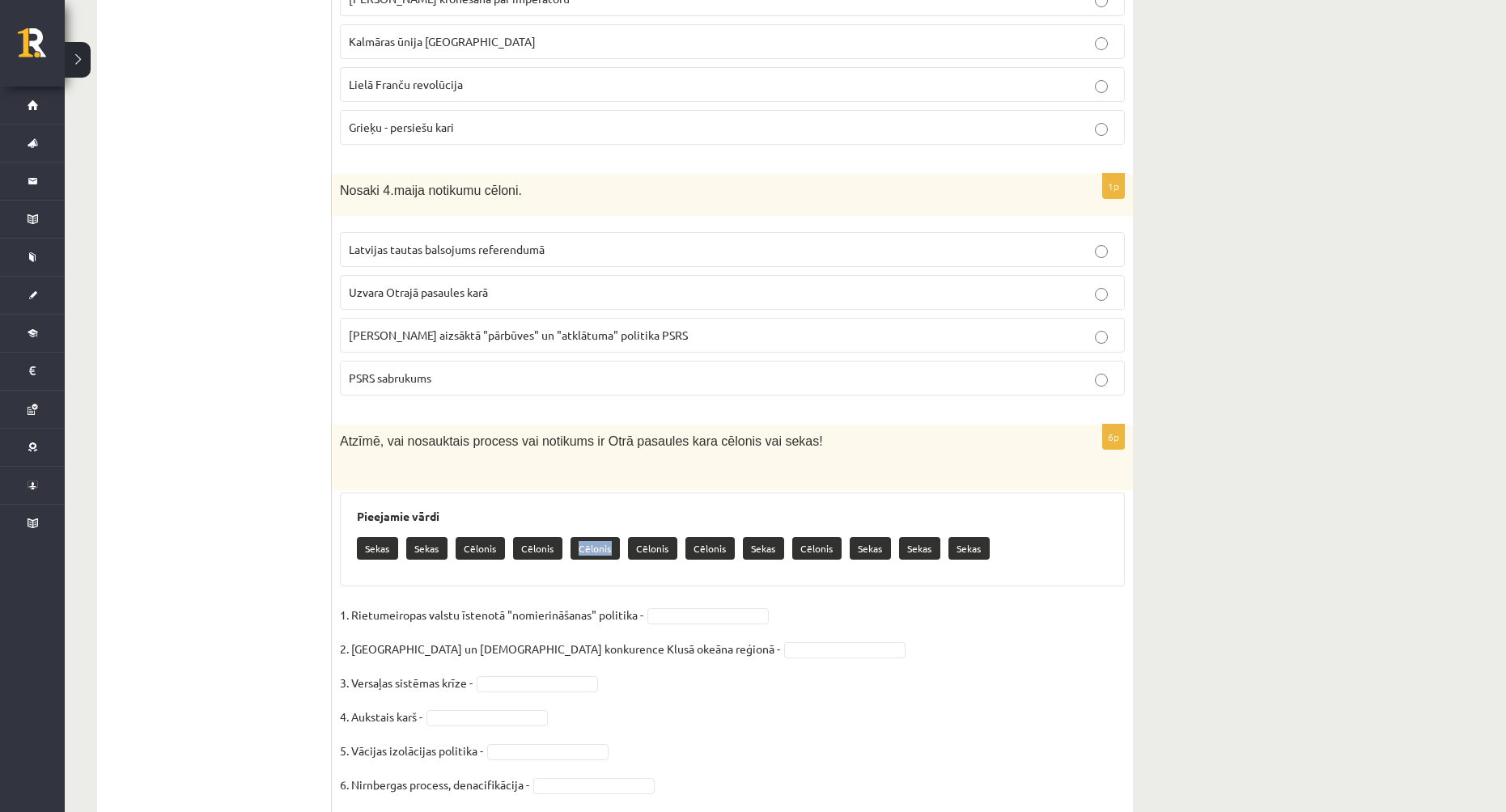
drag, startPoint x: 573, startPoint y: 495, endPoint x: 616, endPoint y: 497, distance: 43.0
click at [616, 531] on div "Sekas Sekas Cēlonis Cēlonis Cēlonis [GEOGRAPHIC_DATA] Cēlonis Sekas Cēlonis Sek…" at bounding box center [732, 550] width 751 height 38
copy p "Cēlonis"
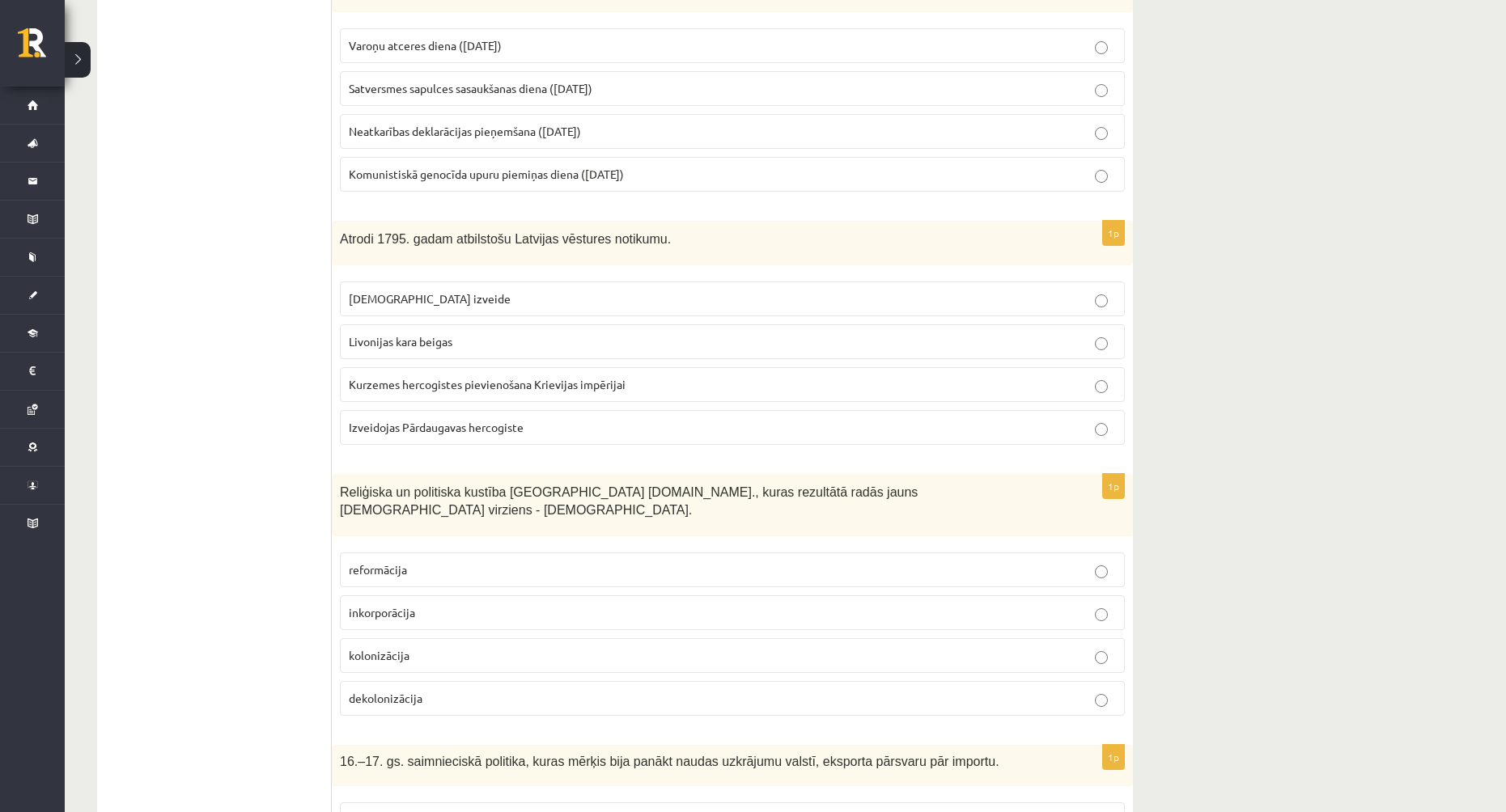
scroll to position [0, 0]
